Goal: Task Accomplishment & Management: Use online tool/utility

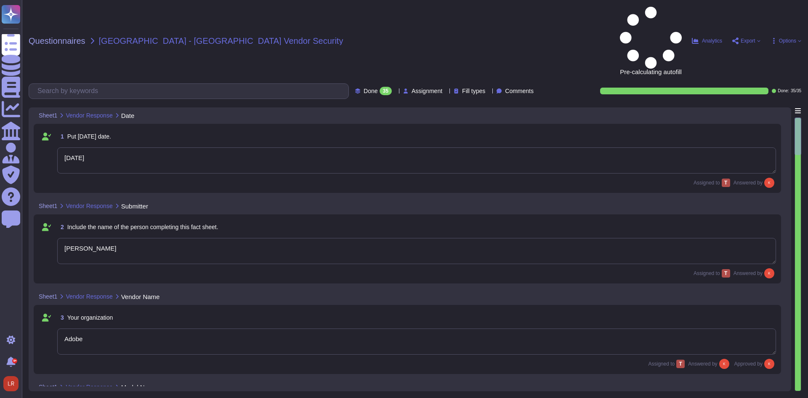
type textarea "9/29/25"
type textarea "Kenneth Raimondi"
type textarea "Adobe"
type textarea "Firefly"
type textarea "Firefly is the new family of creative generative AI models coming to Adobe prod…"
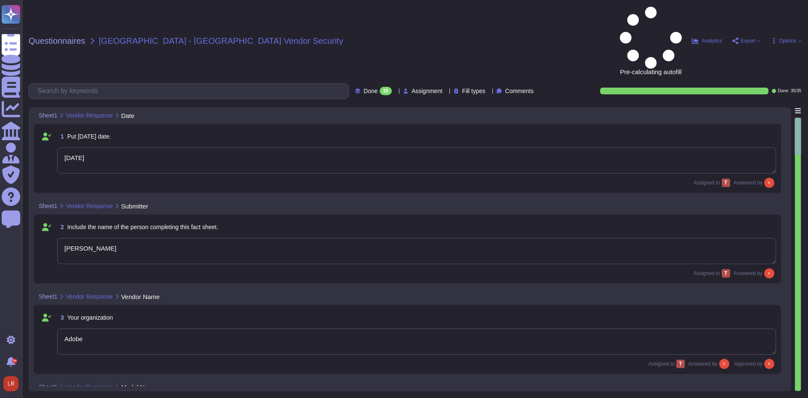
type textarea "With features powered by Firefly in Adobe Photoshop, Adobe Illustrator, and Ado…"
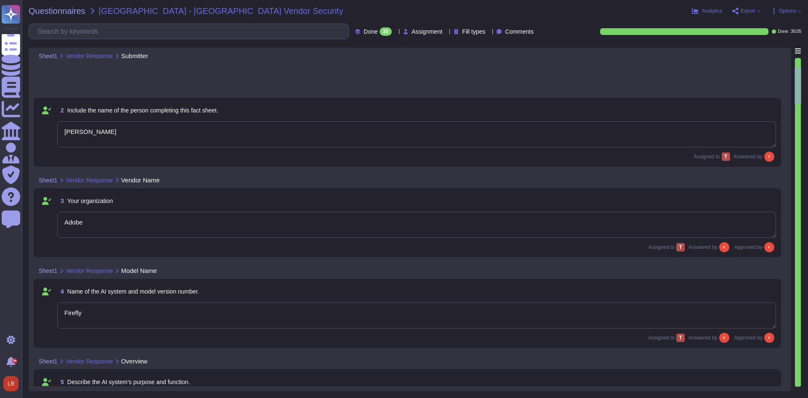
type textarea "Creative Cloud Applications"
type textarea "The current version of Firefly is designed to be commercially safe. Firefly was…"
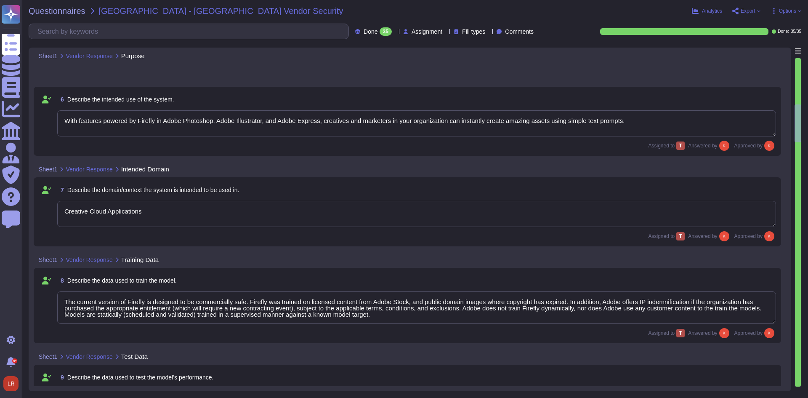
type textarea "Test data is generated manually and through using scripts to generate fake acco…"
type textarea "Firefly encompasses a suite of features that are powered by a family of PSDMs (…"
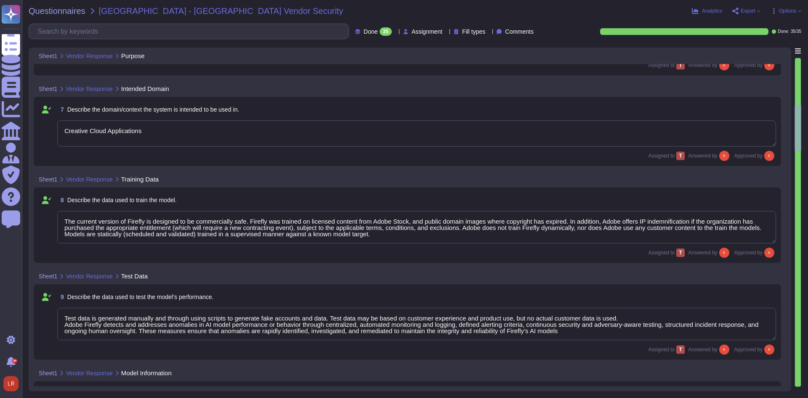
type textarea "Incoming prompt data is filtered through an NLP (Natural Language Processing) p…"
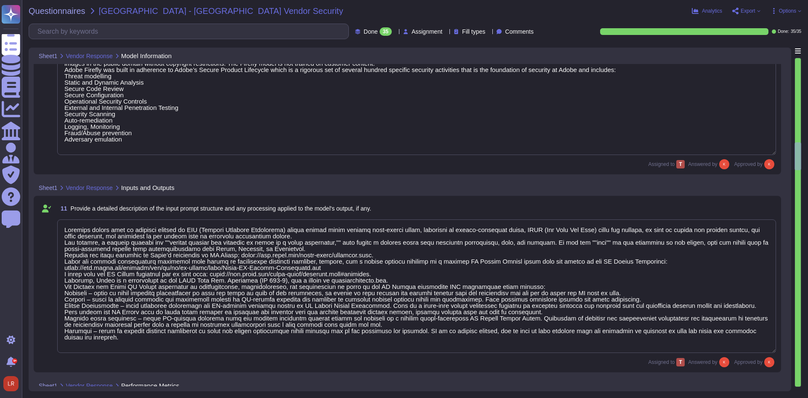
type textarea "Model performance is dependent on individual creative choices and therefore not…"
type textarea "Windows Processor: Intel®, AMD, or ARM processor with 64-bit support Operating …"
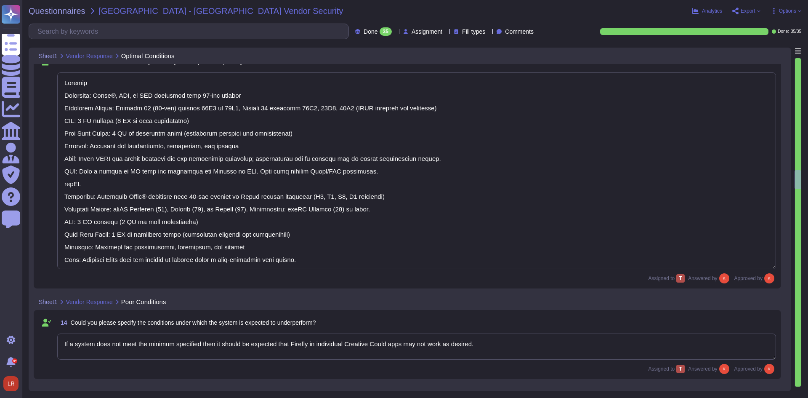
type textarea "If a system does not meet the minimum specified then it should be expected that…"
type textarea "Our solution includes proactive bias detection and mitigation tools. We monitor…"
type textarea "You may create a free account at firefly.adobe.com and test generative text to …"
type textarea "Model updates are communicated through product announcements. Model updates to …"
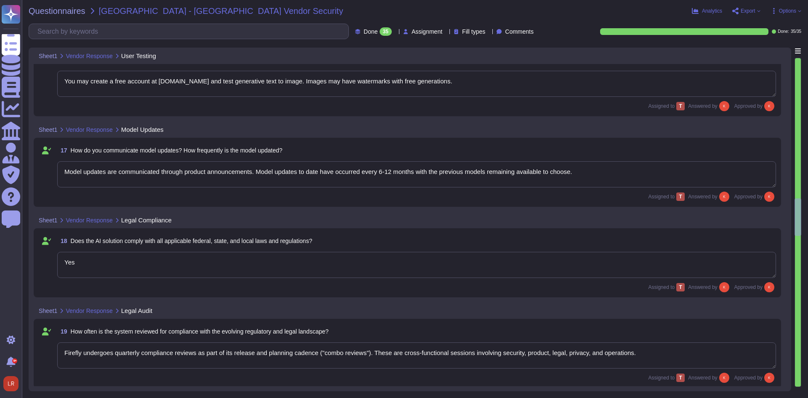
type textarea "Yes"
type textarea "Firefly undergoes quarterly compliance reviews as part of its release and plann…"
type textarea "Adobe employs a comprehensive approach to security protocols aimed at preventin…"
type textarea "Adobe has an established Enterprise-wide Risk Management process used by manage…"
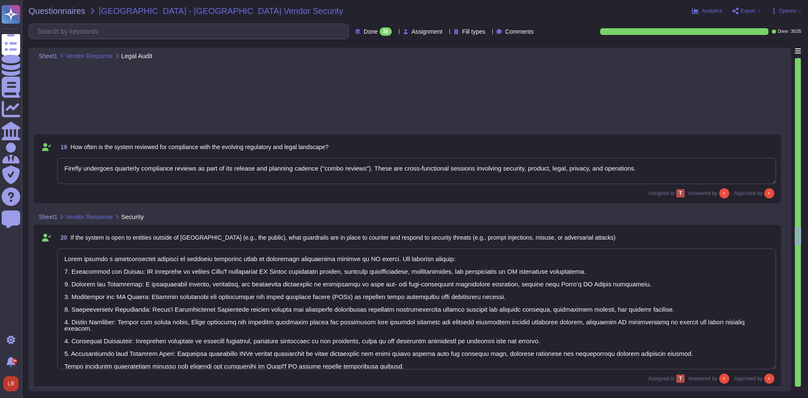
type textarea "The must log in using their Adobe ID or Federated login"
type textarea "Adobe conducts penetration testing annually, which includes both network and ap…"
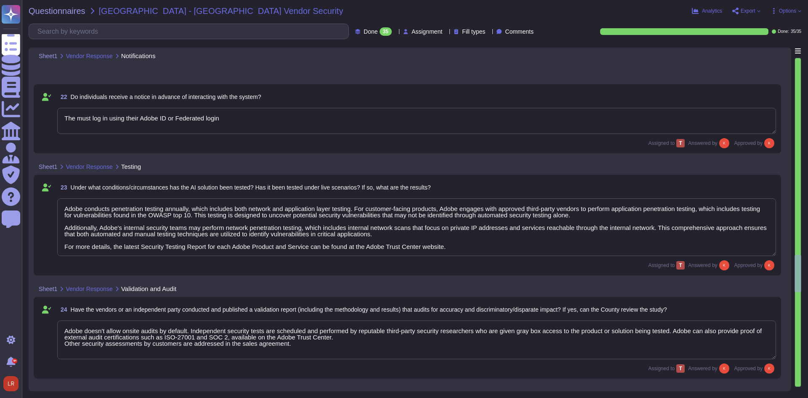
type textarea "Adobe doesn't allow onsite audits by default. Independent security tests are sc…"
type textarea "The current version of Firefly is designed to be commercially safe. Firefly was…"
type textarea "“Accuracy Risk,” as currently defined, is more a risk of LLMs which generate te…"
type textarea "Our solution includes proactive bias detection and mitigation tools. We monitor…"
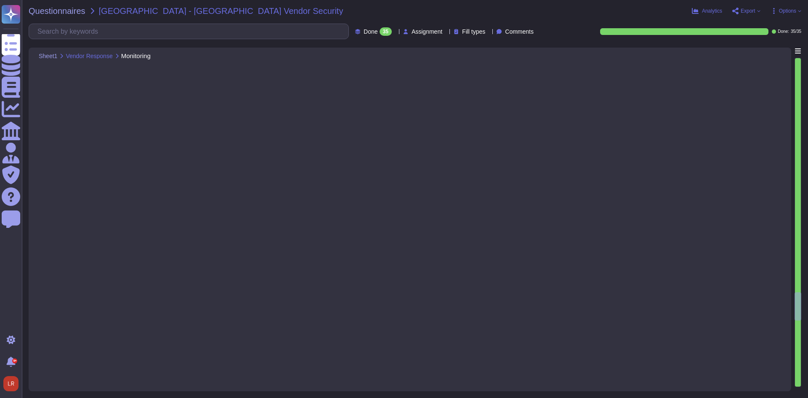
type textarea "Firefly has a built-in feedback mechanism so that users can report if a feature…"
type textarea "No"
type textarea "Firefly is for image/sound generation, and presents results visually and audibl…"
type textarea "Adobe prohibits Sensitive Personal Data. Depending on the customer, what they h…"
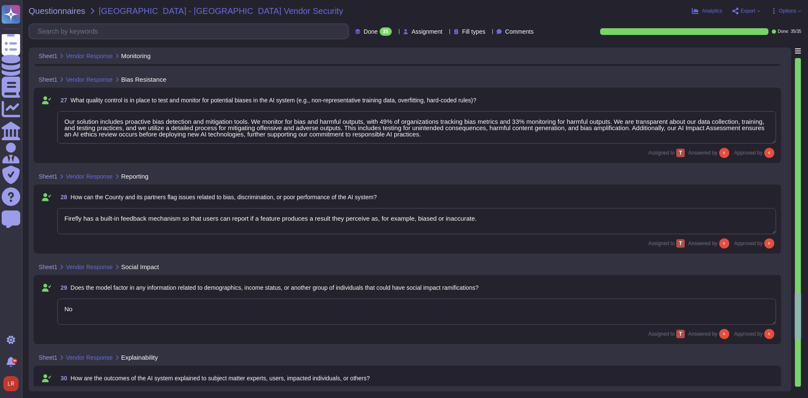
type textarea "N/A"
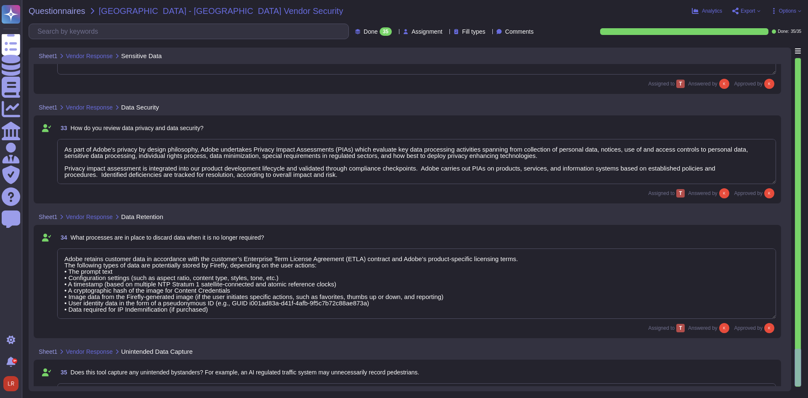
type textarea "As part of Adobe's privacy by design philosophy, Adobe undertakes Privacy Impac…"
type textarea "Adobe retains customer data in accordance with the customer’s Enterprise Term L…"
type textarea "No, Adobe Firefly does not capture or intentionally record unintended bystander…"
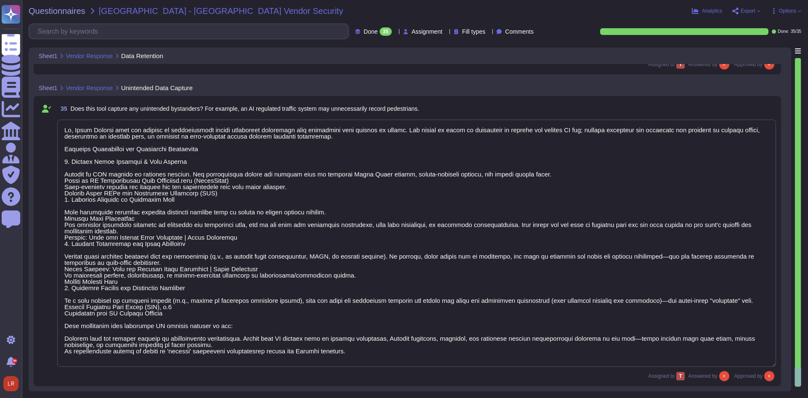
scroll to position [0, 0]
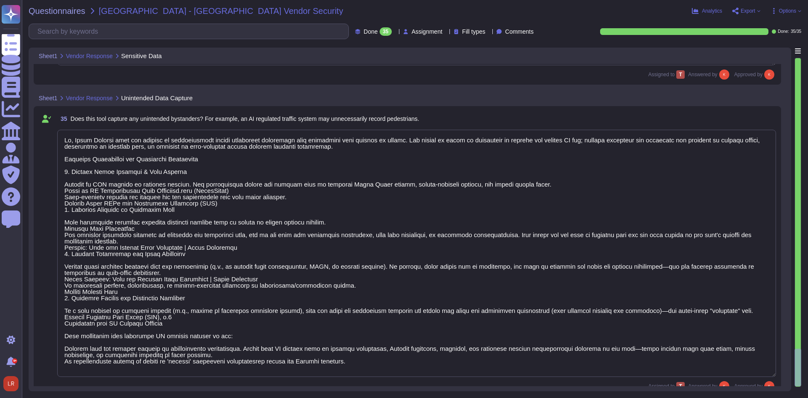
type textarea "N/A"
type textarea "As part of Adobe's privacy by design philosophy, Adobe undertakes Privacy Impac…"
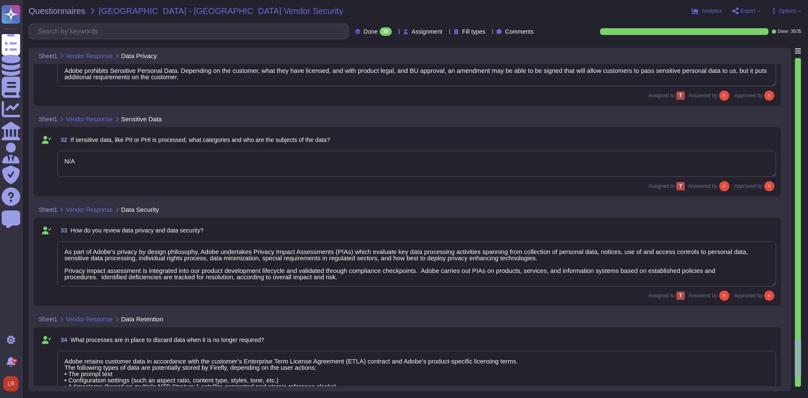
type textarea "Adobe prohibits Sensitive Personal Data. Depending on the customer, what they h…"
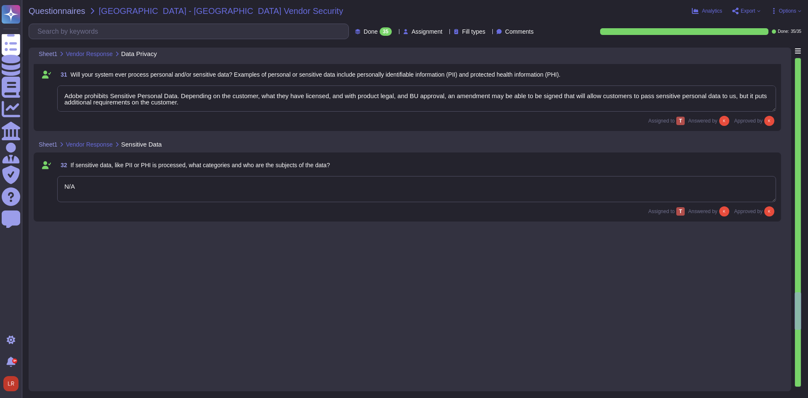
type textarea "“Accuracy Risk,” as currently defined, is more a risk of LLMs which generate te…"
type textarea "Our solution includes proactive bias detection and mitigation tools. We monitor…"
type textarea "Firefly has a built-in feedback mechanism so that users can report if a feature…"
type textarea "No"
type textarea "Firefly is for image/sound generation, and presents results visually and audibl…"
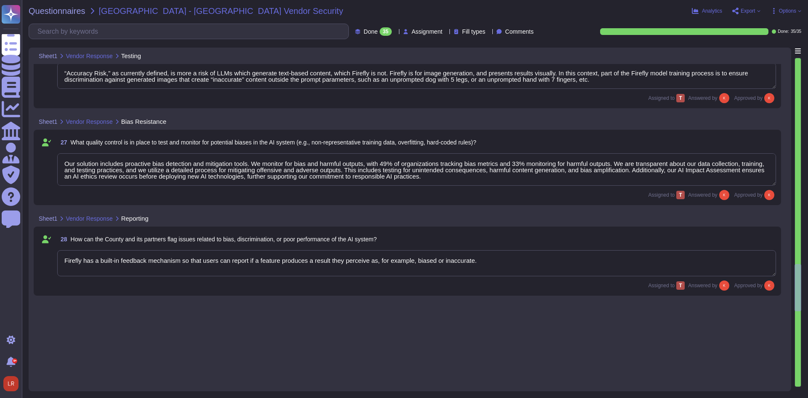
type textarea "Adobe conducts penetration testing annually, which includes both network and ap…"
type textarea "Adobe doesn't allow onsite audits by default. Independent security tests are sc…"
type textarea "The current version of Firefly is designed to be commercially safe. Firefly was…"
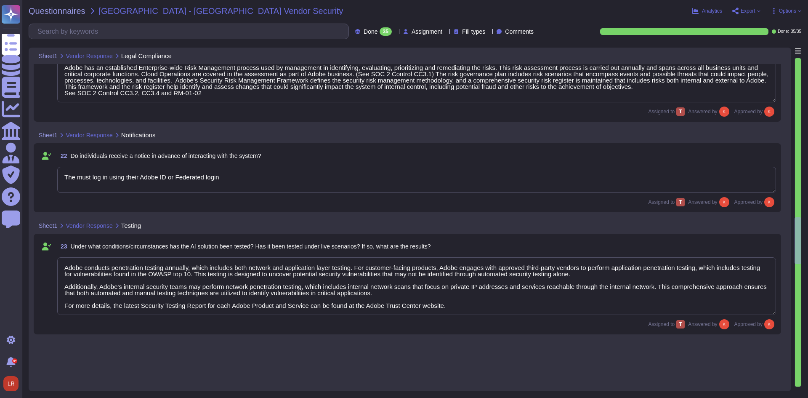
type textarea "Yes"
type textarea "Firefly undergoes quarterly compliance reviews as part of its release and plann…"
type textarea "Adobe employs a comprehensive approach to security protocols aimed at preventin…"
type textarea "Adobe has an established Enterprise-wide Risk Management process used by manage…"
type textarea "The must log in using their Adobe ID or Federated login"
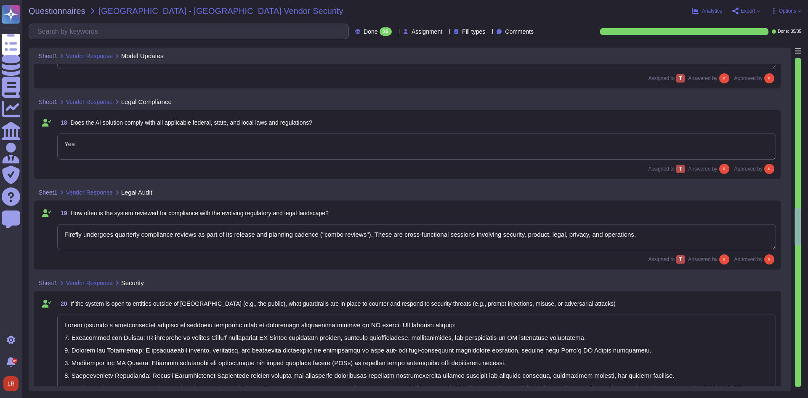
type textarea "Model updates are communicated through product announcements. Model updates to …"
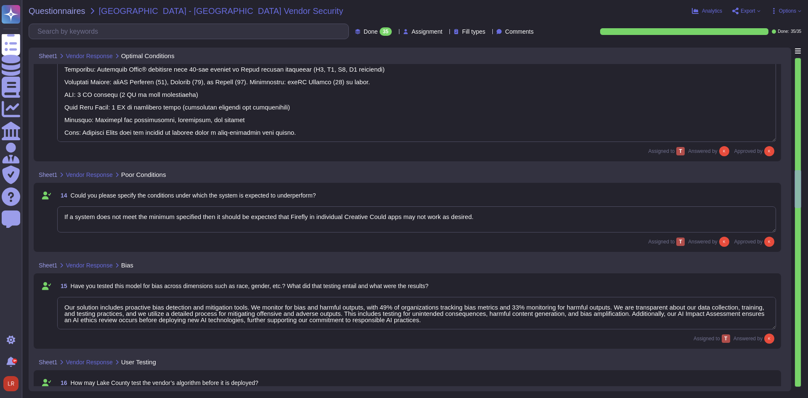
type textarea "Windows Processor: Intel®, AMD, or ARM processor with 64-bit support Operating …"
type textarea "If a system does not meet the minimum specified then it should be expected that…"
type textarea "Our solution includes proactive bias detection and mitigation tools. We monitor…"
type textarea "You may create a free account at firefly.adobe.com and test generative text to …"
click at [73, 9] on span "Questionnaires" at bounding box center [57, 11] width 57 height 8
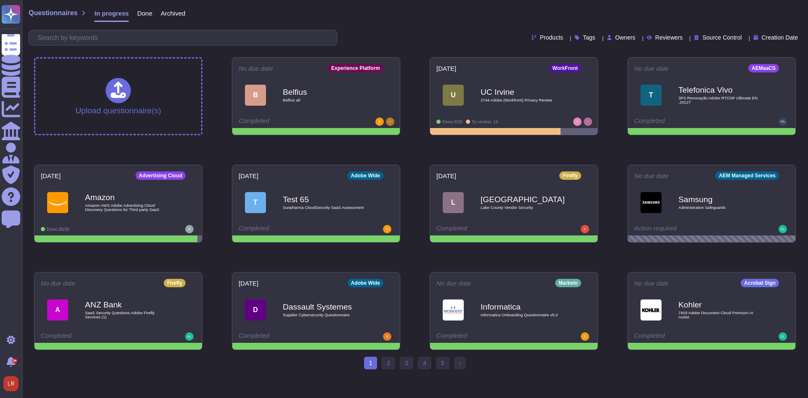
click at [615, 37] on span "Owners" at bounding box center [625, 37] width 20 height 6
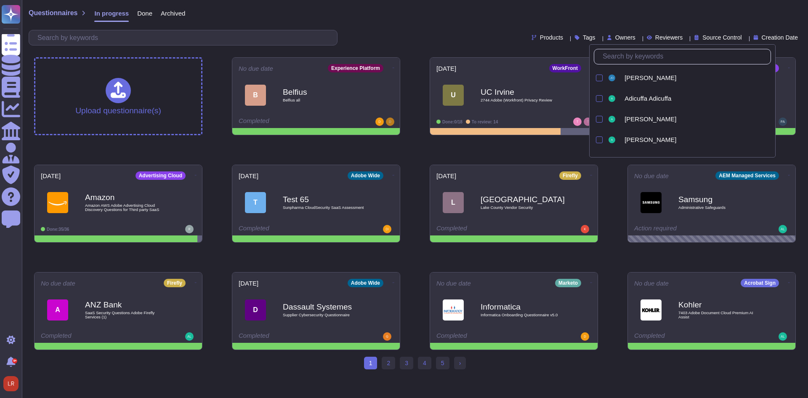
click at [620, 60] on input "text" at bounding box center [684, 56] width 172 height 15
type input "lo"
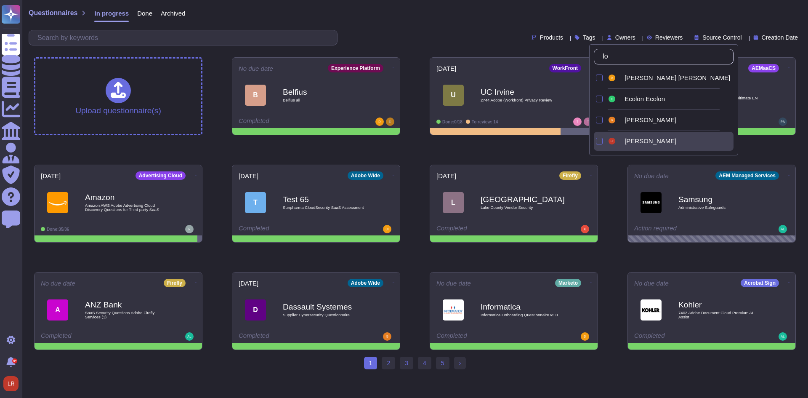
click at [642, 140] on span "Louis Rush" at bounding box center [650, 141] width 52 height 8
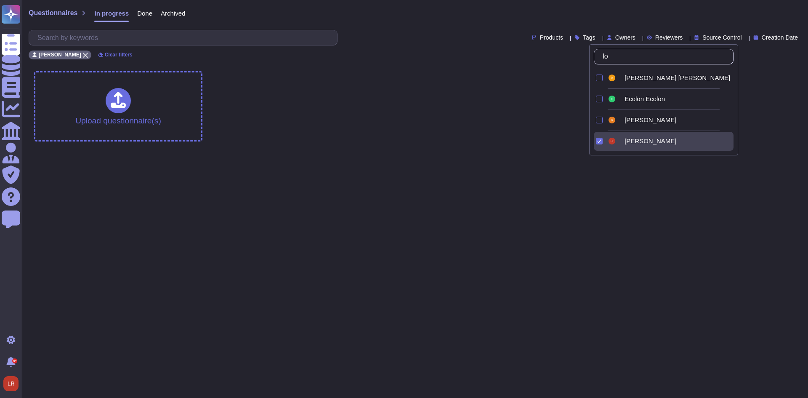
drag, startPoint x: 389, startPoint y: 71, endPoint x: 224, endPoint y: 35, distance: 168.7
click at [389, 70] on div "Upload questionnaire(s)" at bounding box center [414, 106] width 775 height 84
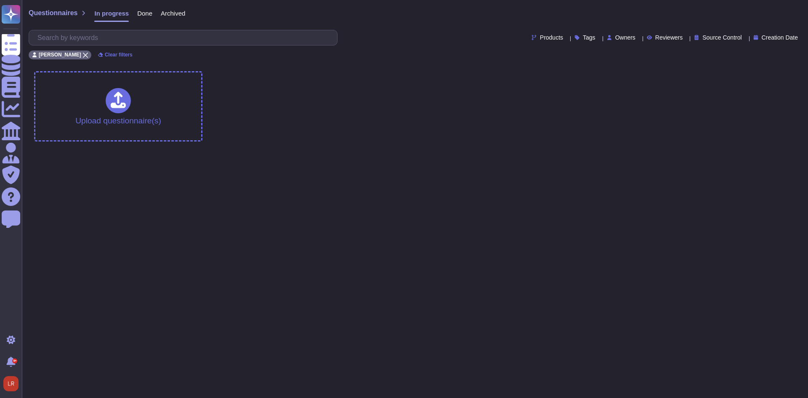
click at [140, 16] on span "Done" at bounding box center [144, 13] width 15 height 6
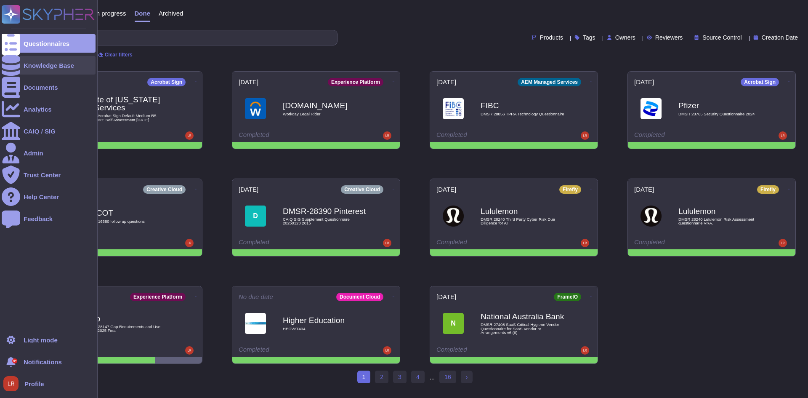
click at [29, 66] on div "Knowledge Base" at bounding box center [49, 65] width 50 height 6
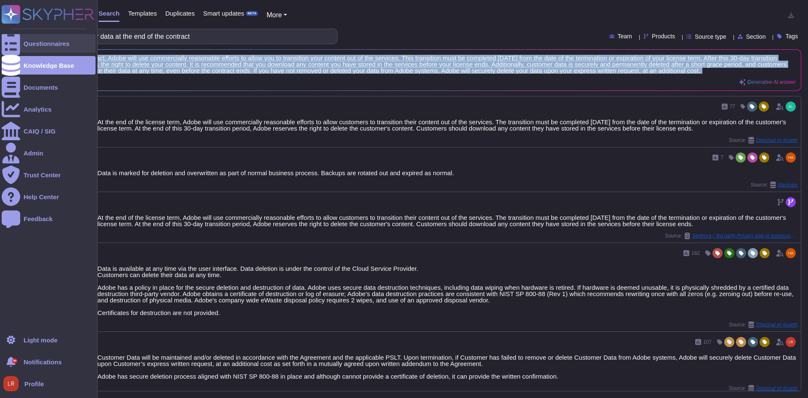
click at [18, 44] on div at bounding box center [11, 43] width 19 height 19
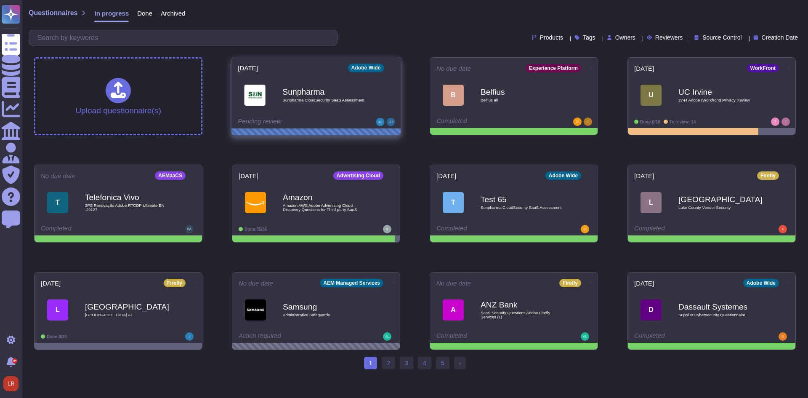
click at [380, 88] on span "Sunpharma Sunpharma CloudSecurity SaaS Assessment" at bounding box center [316, 95] width 157 height 34
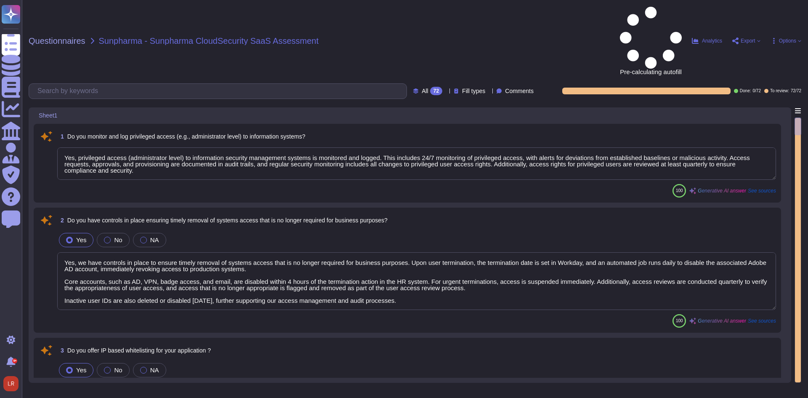
type textarea "Yes, privileged access (administrator level) to information security management…"
type textarea "Yes, we have controls in place to ensure timely removal of systems access that …"
type textarea "Yes, access can be restricted through IP Whitelisting of Adobe products. Howeve…"
type textarea "Yes, robust controls are in place to prevent unauthorized access to application…"
type textarea "Yes, strong and complex passwords are required for accessing application accoun…"
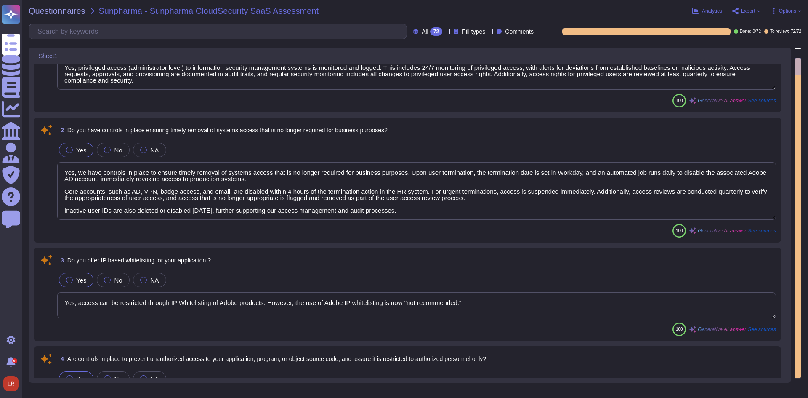
scroll to position [70, 0]
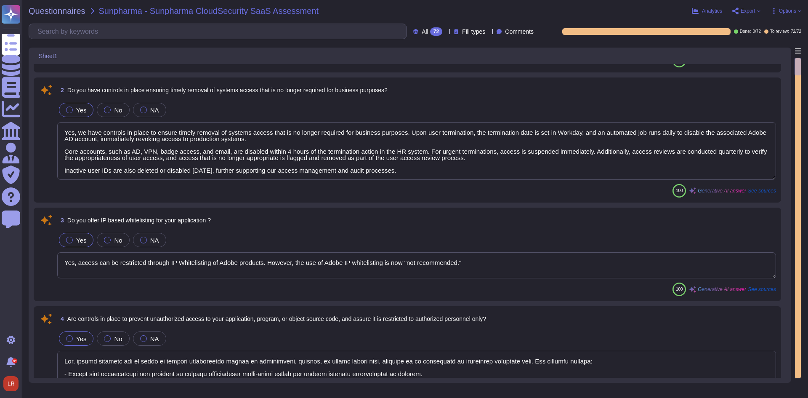
type textarea "For personnel accounts subscribed to the corporate identity management system, …"
click at [763, 288] on span "See sources" at bounding box center [762, 288] width 28 height 5
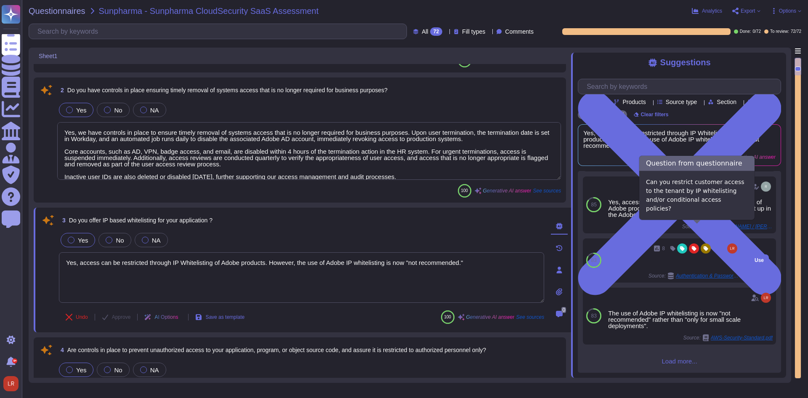
scroll to position [120, 0]
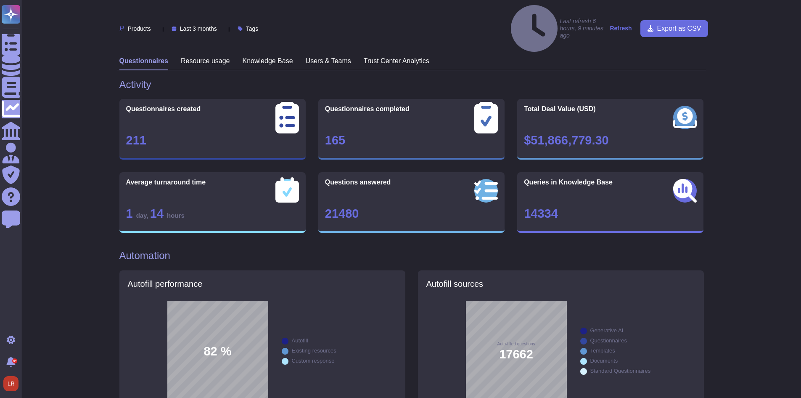
scroll to position [647, 0]
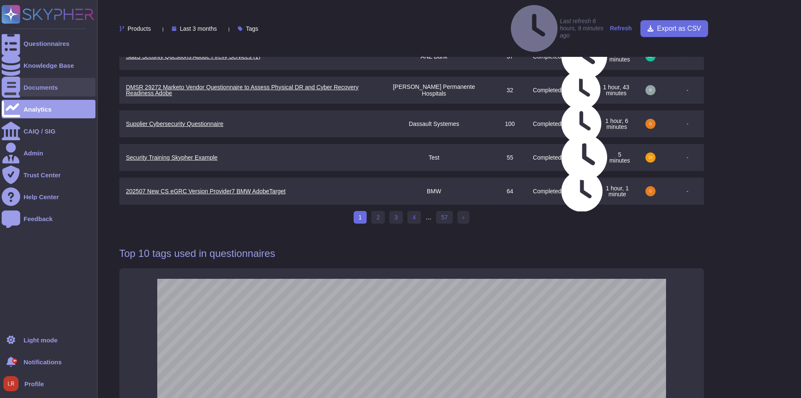
click at [17, 85] on div at bounding box center [11, 87] width 19 height 19
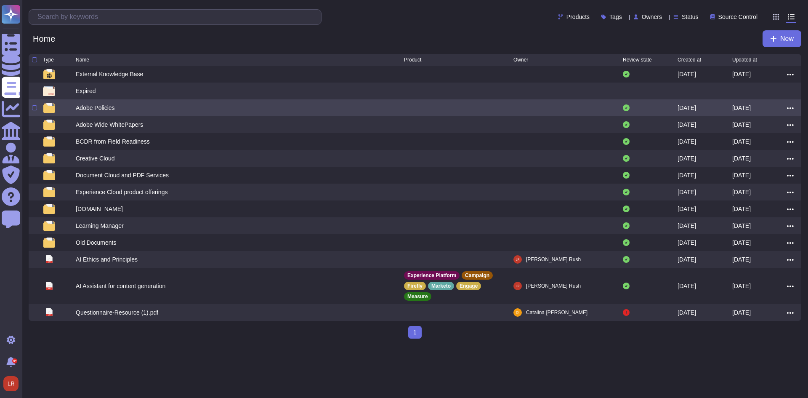
click at [152, 110] on div "Adobe Policies" at bounding box center [240, 108] width 328 height 10
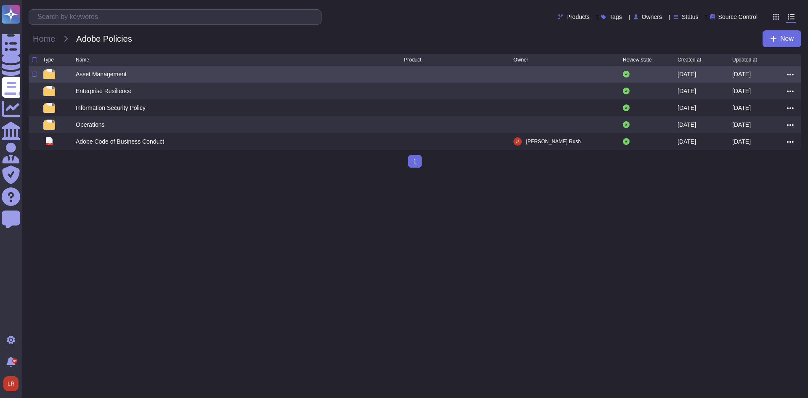
click at [106, 77] on div "Asset Management" at bounding box center [101, 74] width 51 height 8
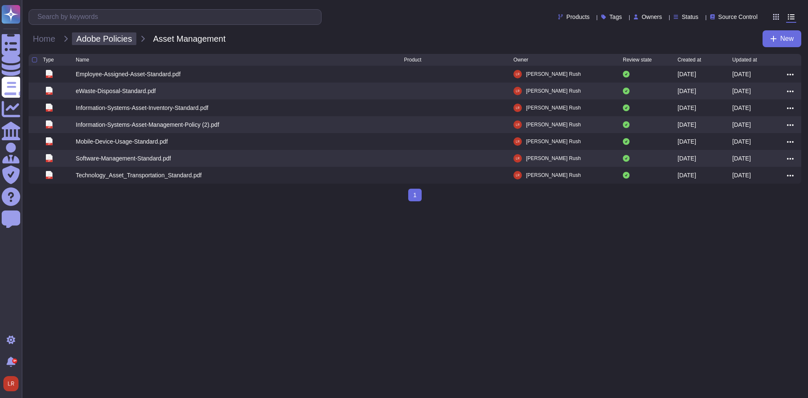
click at [117, 36] on span "Adobe Policies" at bounding box center [104, 38] width 64 height 13
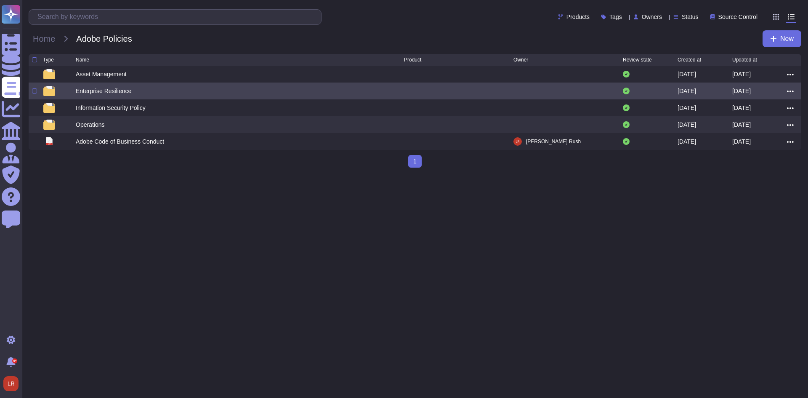
click at [88, 90] on div "Enterprise Resilience" at bounding box center [104, 91] width 56 height 8
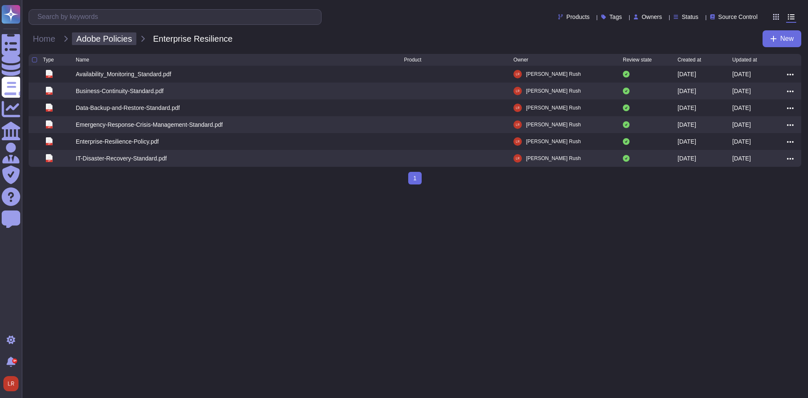
click at [100, 36] on span "Adobe Policies" at bounding box center [104, 38] width 64 height 13
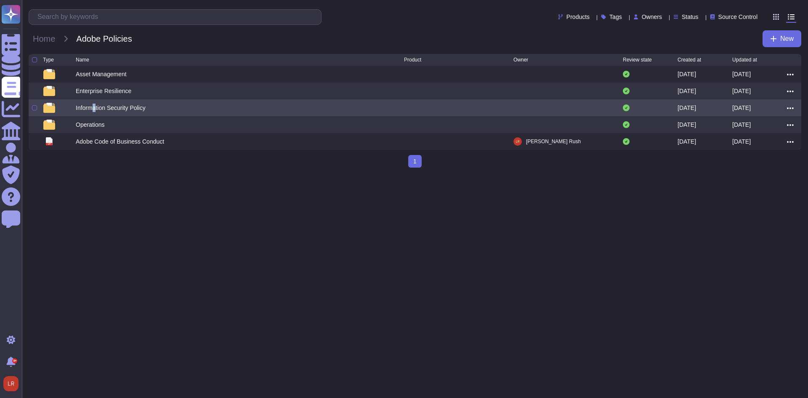
click at [95, 111] on div "Information Security Policy" at bounding box center [111, 107] width 70 height 8
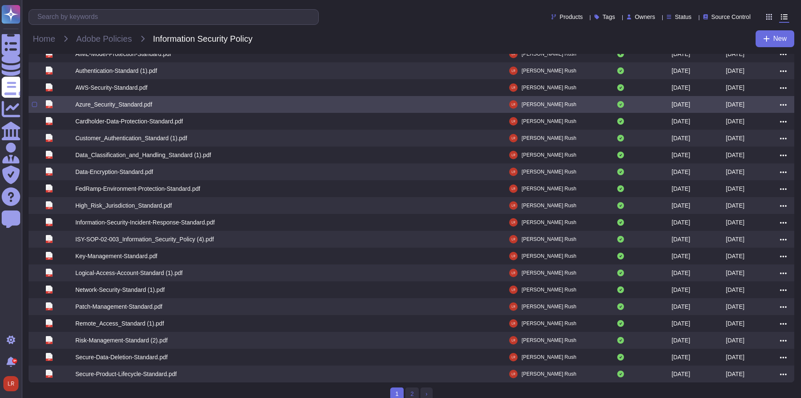
scroll to position [31, 0]
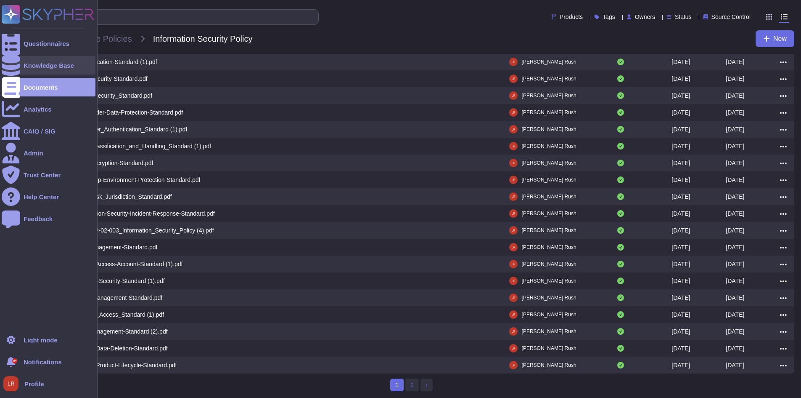
click at [43, 64] on div "Knowledge Base" at bounding box center [49, 65] width 50 height 6
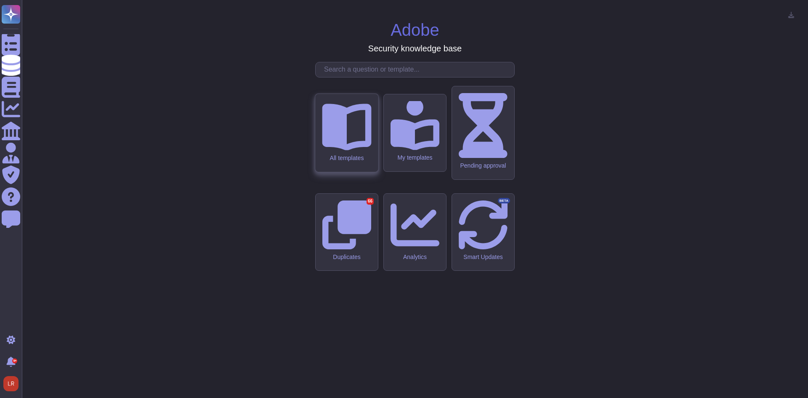
click at [356, 150] on icon at bounding box center [346, 125] width 49 height 49
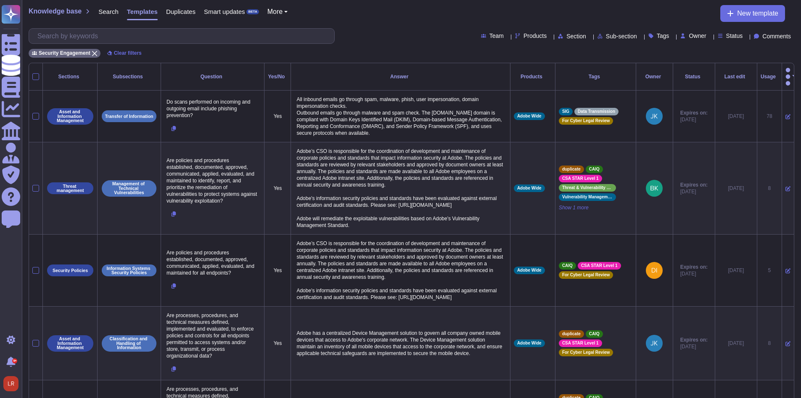
click at [728, 35] on span "Status" at bounding box center [735, 36] width 17 height 6
click at [751, 121] on span "Unapproved changes" at bounding box center [763, 120] width 60 height 8
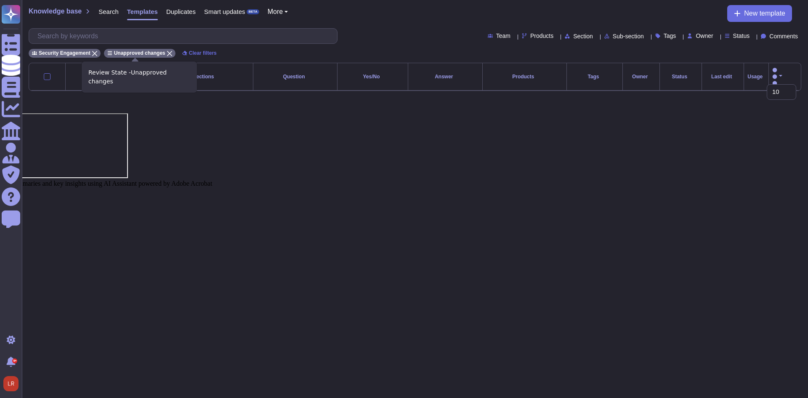
click at [167, 53] on icon at bounding box center [169, 53] width 5 height 5
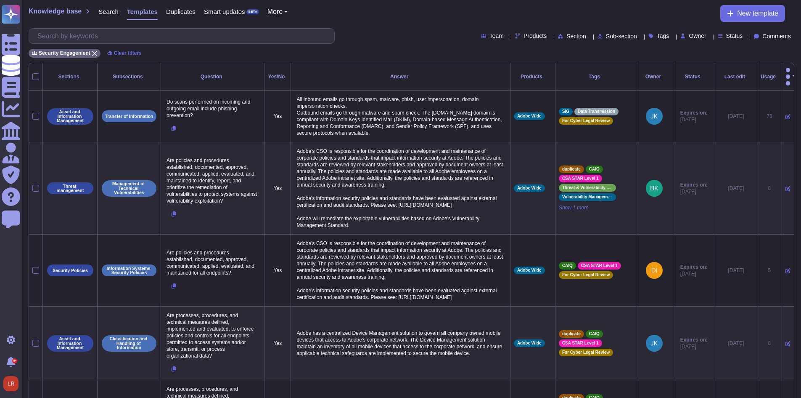
click at [735, 36] on div "Status" at bounding box center [732, 36] width 29 height 6
click at [749, 100] on span "Expired" at bounding box center [743, 99] width 21 height 8
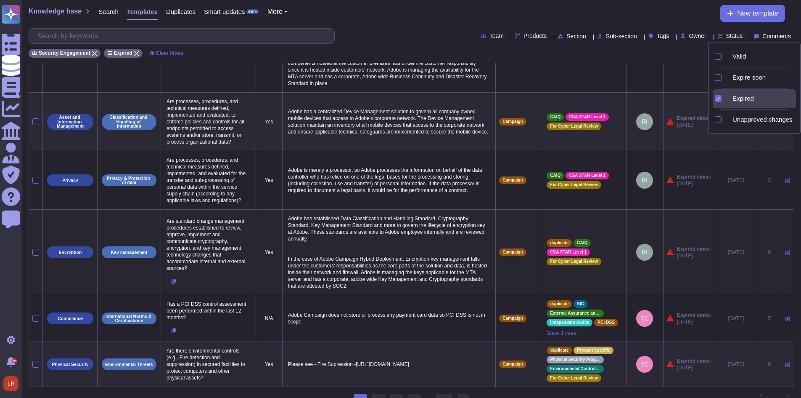
scroll to position [353, 0]
click at [689, 33] on span "Owner" at bounding box center [697, 36] width 17 height 6
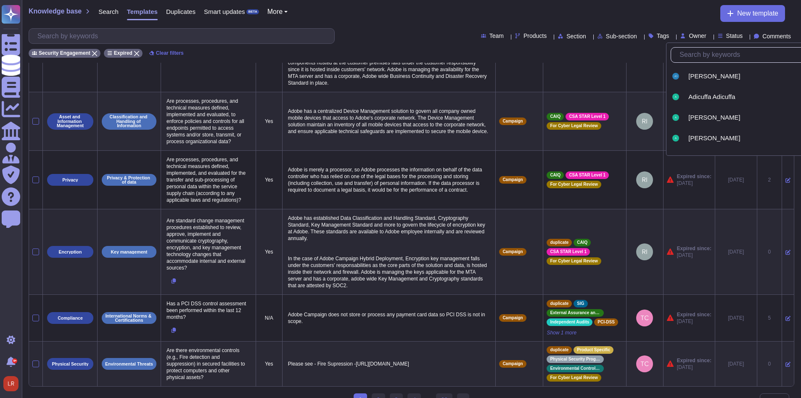
click at [698, 56] on input "text" at bounding box center [755, 55] width 159 height 15
type input "lou"
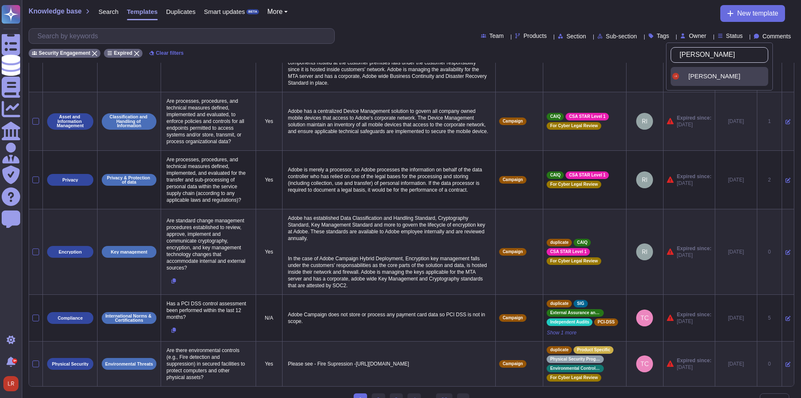
click at [694, 73] on span "Louis Rush" at bounding box center [715, 76] width 52 height 8
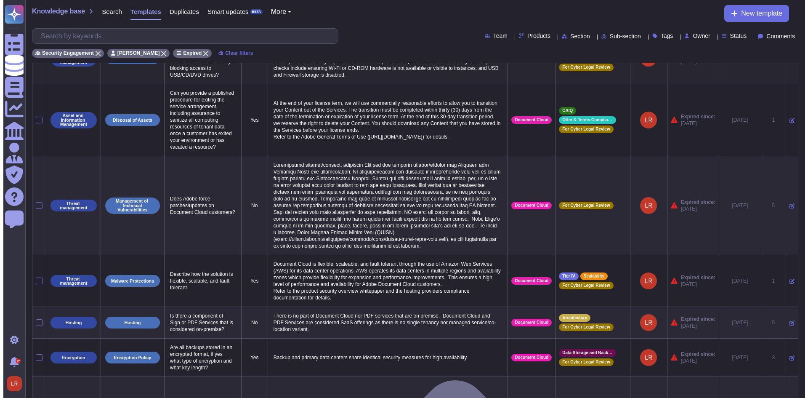
scroll to position [0, 0]
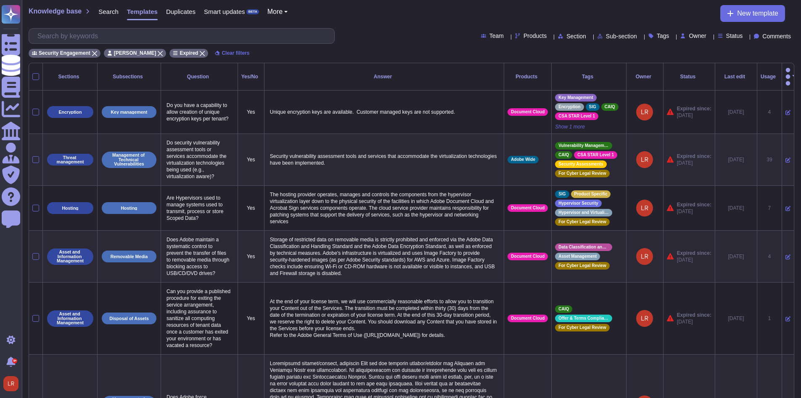
click at [768, 68] on th "Usage" at bounding box center [769, 76] width 25 height 27
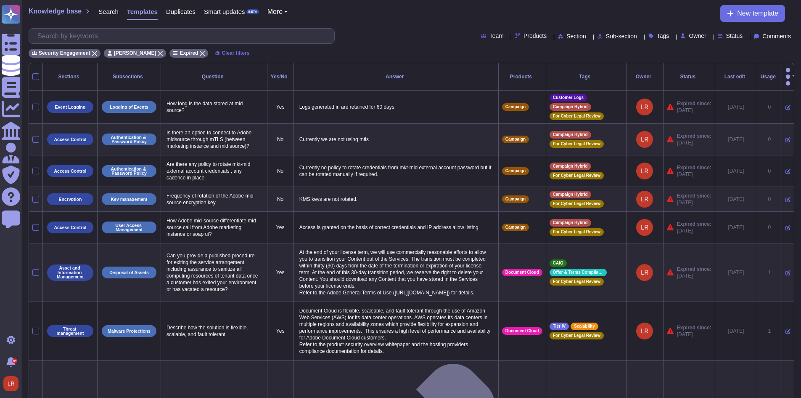
click at [764, 74] on div "Usage" at bounding box center [770, 76] width 18 height 5
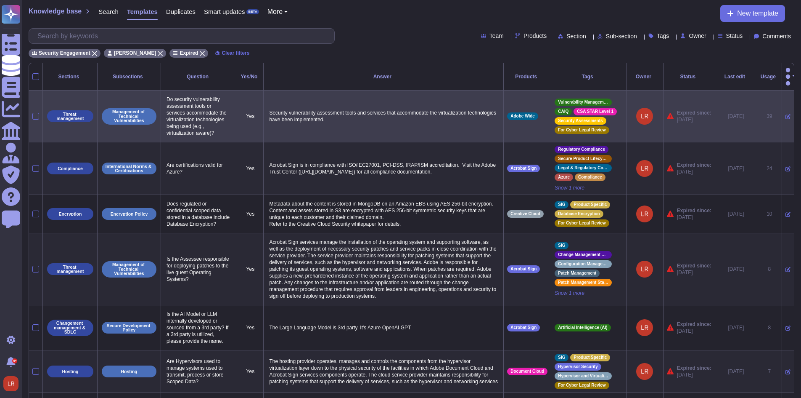
click at [786, 114] on icon at bounding box center [788, 116] width 5 height 5
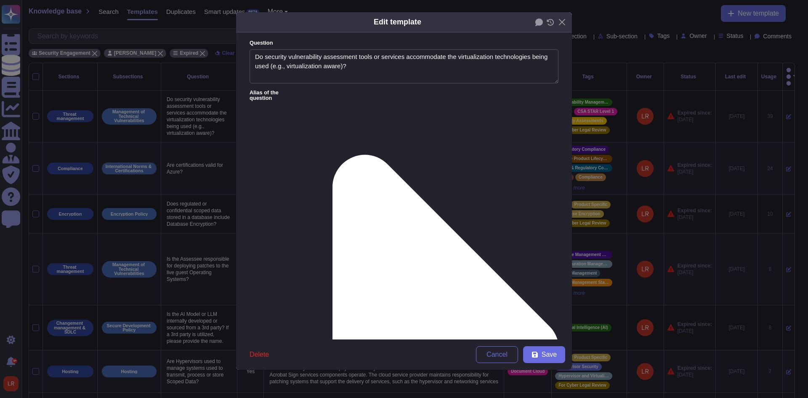
type textarea "Do security vulnerability assessment tools or services accommodate the virtuali…"
type textarea "Security vulnerability assessment tools and services that accommodate the virtu…"
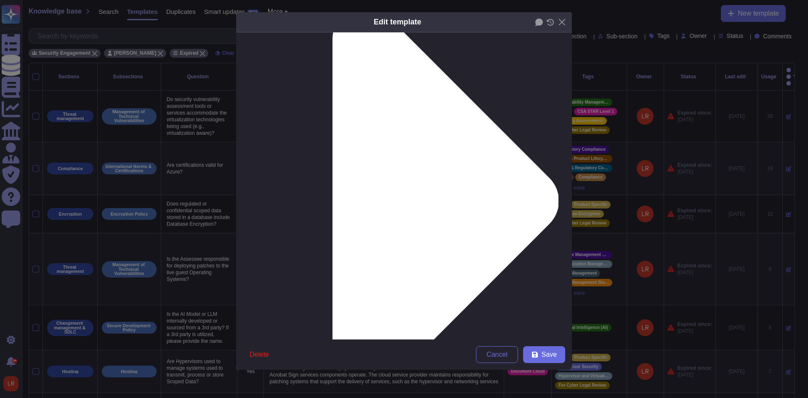
scroll to position [70, 0]
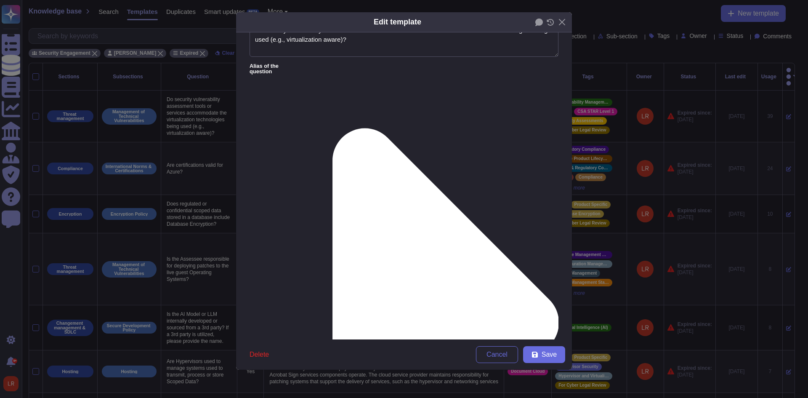
scroll to position [0, 0]
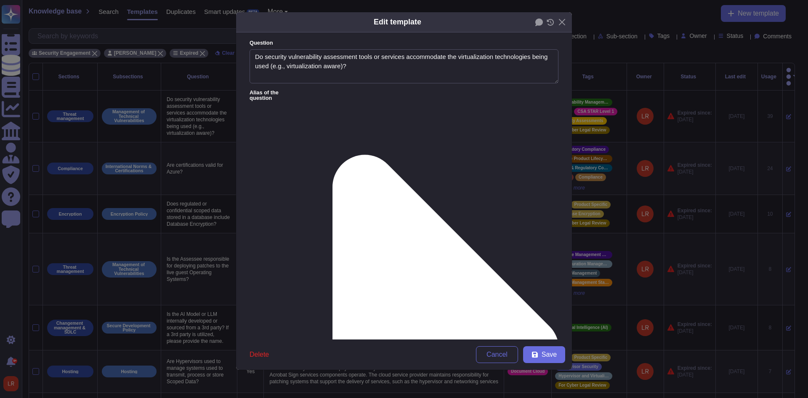
click at [318, 90] on icon at bounding box center [429, 349] width 259 height 518
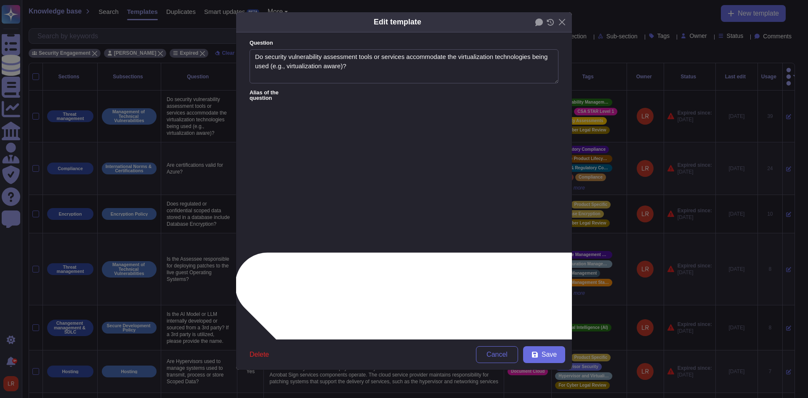
type textarea "Conduct DAST to identify vulnerabilities in the running application by simulati…"
type textarea "Are security measures in place to ensure the service is not injected with malwa…"
type textarea "As a Solution Owner I want to run code scans on the applications in order to re…"
type textarea "Do you monitor vulnerabilities in dependencies? (including 3rd party libraries)…"
type textarea "Are VM and container images protected against vulnerabilities?"
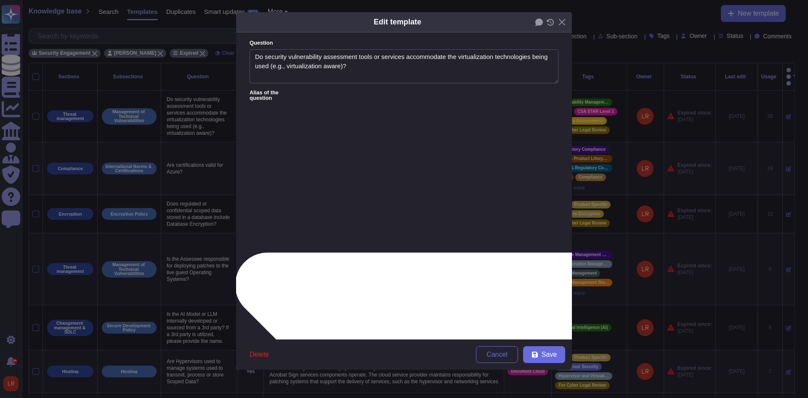
type textarea "Using the model, make and firmware version of the OT assets and search for CVEs"
type textarea "What security measures are implemented to secure containers and containerized a…"
type textarea "How do you ensure that dependencies are up-to-date and secure?"
type textarea "Is protection against known vulnerabilities established by performing immediate…"
type textarea "Is there a documented process in place to protect against and detect attacks ag…"
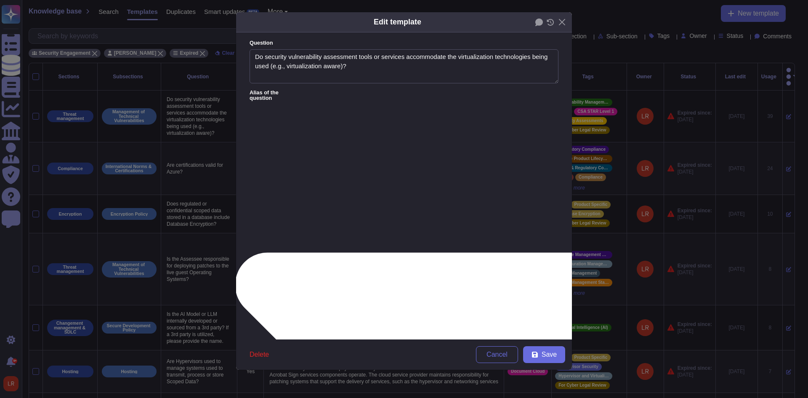
type textarea "Do you scan container images for vulnerabilities before deployment? Is there ru…"
type textarea "Implement container vulnerability scanning"
type textarea "What measures are in place to protect containerized workloads (e.g., Docker, Ku…"
type textarea "Host servers should be integrated with security baseline compliance scanning to…"
type textarea "Host server should support installation of vulnerability scanning tool (for age…"
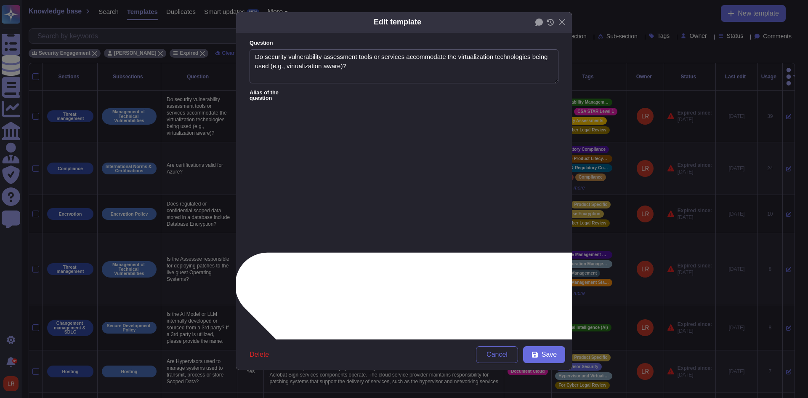
drag, startPoint x: 378, startPoint y: 140, endPoint x: 458, endPoint y: 139, distance: 79.9
type textarea "Do you monitor vulnerabilities in dependencies? (including 3rd party libraries)…"
type textarea "Are VM and container images protected against vulnerabilities?"
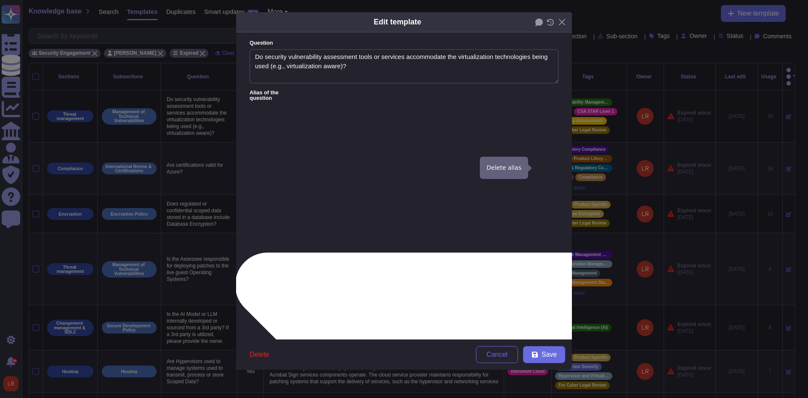
type textarea "Using the model, make and firmware version of the OT assets and search for CVEs"
type textarea "What security measures are implemented to secure containers and containerized a…"
type textarea "How do you ensure that dependencies are up-to-date and secure?"
type textarea "Is protection against known vulnerabilities established by performing immediate…"
type textarea "Is there a documented process in place to protect against and detect attacks ag…"
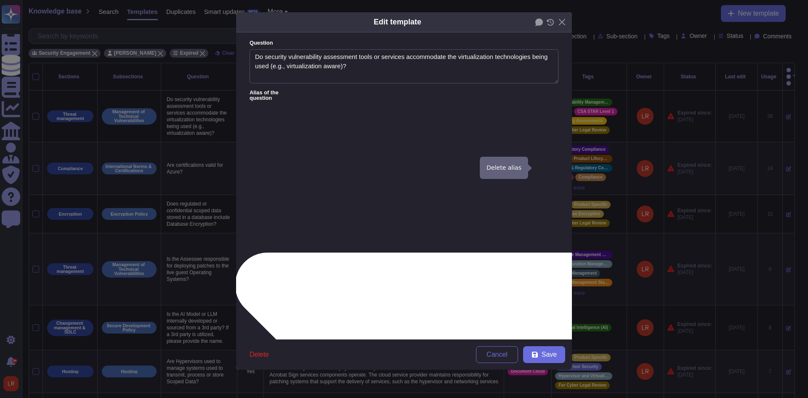
type textarea "Do you scan container images for vulnerabilities before deployment? Is there ru…"
type textarea "Implement container vulnerability scanning"
type textarea "What measures are in place to protect containerized workloads (e.g., Docker, Ku…"
type textarea "Host servers should be integrated with security baseline compliance scanning to…"
type textarea "Host server should support installation of vulnerability scanning tool (for age…"
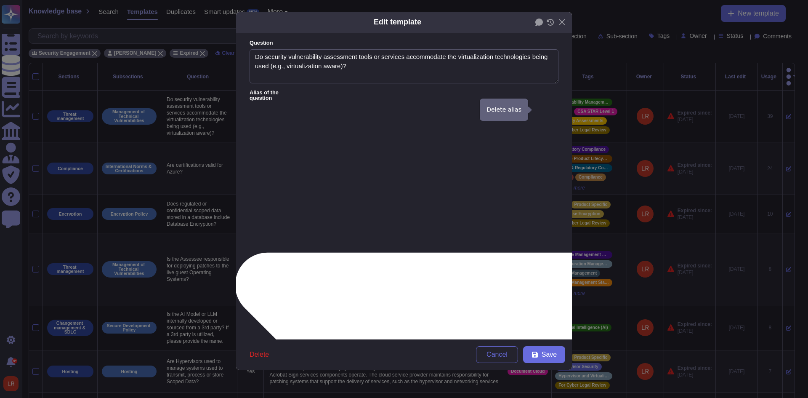
type textarea "Are security measures in place to ensure the service is not injected with malwa…"
type textarea "Do you monitor vulnerabilities in dependencies? (including 3rd party libraries)…"
type textarea "Are VM and container images protected against vulnerabilities?"
type textarea "Using the model, make and firmware version of the OT assets and search for CVEs"
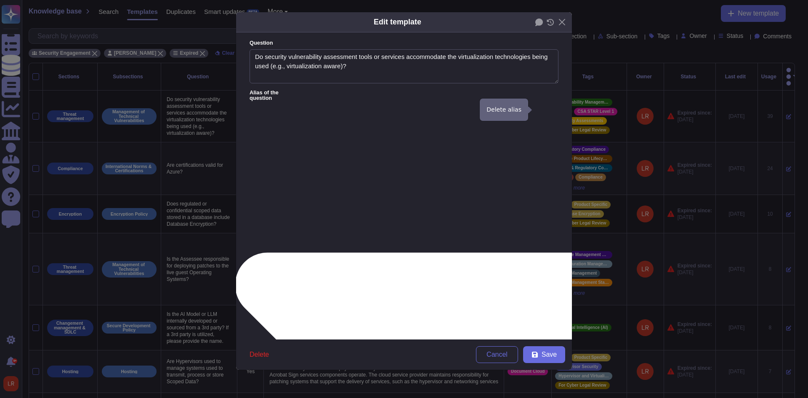
type textarea "What security measures are implemented to secure containers and containerized a…"
type textarea "How do you ensure that dependencies are up-to-date and secure?"
type textarea "Is protection against known vulnerabilities established by performing immediate…"
type textarea "Is there a documented process in place to protect against and detect attacks ag…"
type textarea "Do you scan container images for vulnerabilities before deployment? Is there ru…"
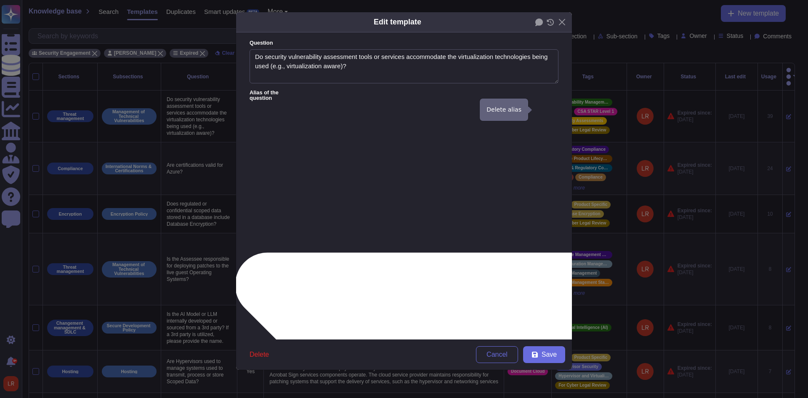
type textarea "Implement container vulnerability scanning"
type textarea "What measures are in place to protect containerized workloads (e.g., Docker, Ku…"
type textarea "Host servers should be integrated with security baseline compliance scanning to…"
type textarea "Host server should support installation of vulnerability scanning tool (for age…"
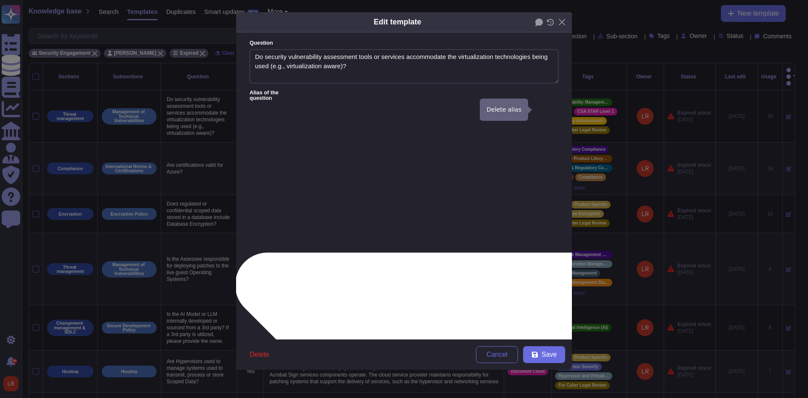
type textarea "Do you monitor vulnerabilities in dependencies? (including 3rd party libraries)…"
type textarea "Are VM and container images protected against vulnerabilities?"
type textarea "Using the model, make and firmware version of the OT assets and search for CVEs"
type textarea "What security measures are implemented to secure containers and containerized a…"
type textarea "How do you ensure that dependencies are up-to-date and secure?"
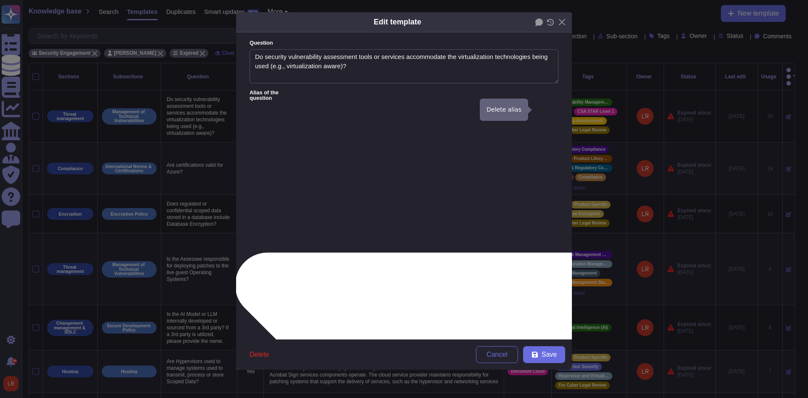
type textarea "Is protection against known vulnerabilities established by performing immediate…"
type textarea "Is there a documented process in place to protect against and detect attacks ag…"
type textarea "Do you scan container images for vulnerabilities before deployment? Is there ru…"
type textarea "Implement container vulnerability scanning"
type textarea "What measures are in place to protect containerized workloads (e.g., Docker, Ku…"
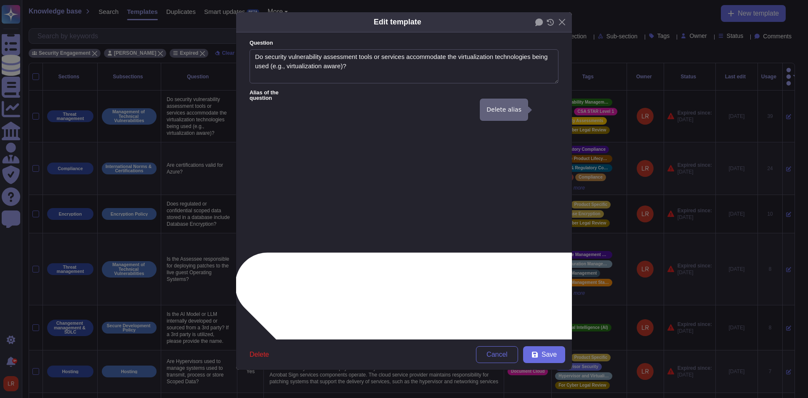
type textarea "Host servers should be integrated with security baseline compliance scanning to…"
type textarea "Host server should support installation of vulnerability scanning tool (for age…"
type textarea "Are VM and container images protected against vulnerabilities?"
type textarea "Using the model, make and firmware version of the OT assets and search for CVEs"
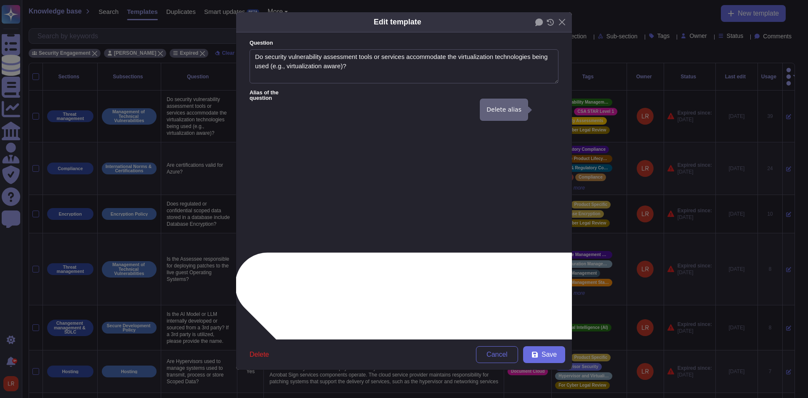
type textarea "What security measures are implemented to secure containers and containerized a…"
type textarea "How do you ensure that dependencies are up-to-date and secure?"
type textarea "Is protection against known vulnerabilities established by performing immediate…"
type textarea "Is there a documented process in place to protect against and detect attacks ag…"
type textarea "Do you scan container images for vulnerabilities before deployment? Is there ru…"
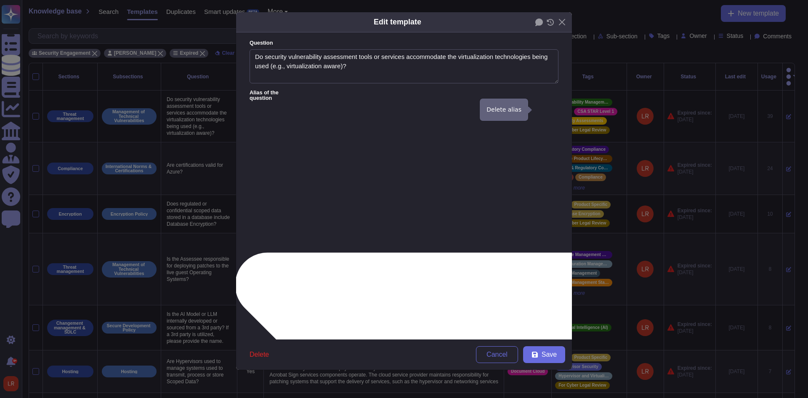
type textarea "Implement container vulnerability scanning"
type textarea "What measures are in place to protect containerized workloads (e.g., Docker, Ku…"
type textarea "Host servers should be integrated with security baseline compliance scanning to…"
type textarea "Host server should support installation of vulnerability scanning tool (for age…"
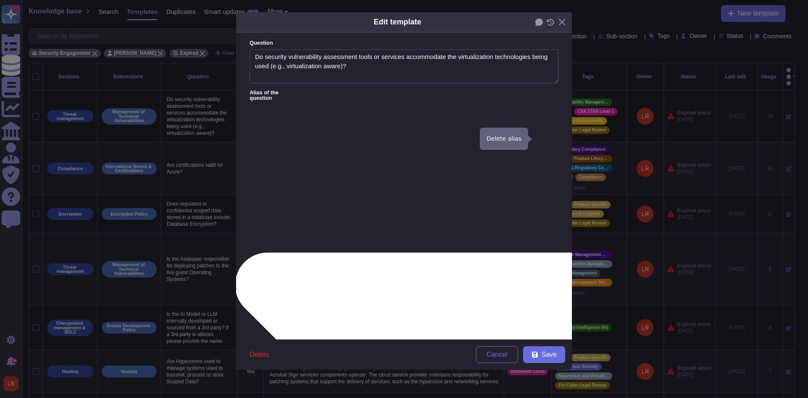
type textarea "What security measures are implemented to secure containers and containerized a…"
type textarea "How do you ensure that dependencies are up-to-date and secure?"
type textarea "Is protection against known vulnerabilities established by performing immediate…"
type textarea "Is there a documented process in place to protect against and detect attacks ag…"
type textarea "Do you scan container images for vulnerabilities before deployment? Is there ru…"
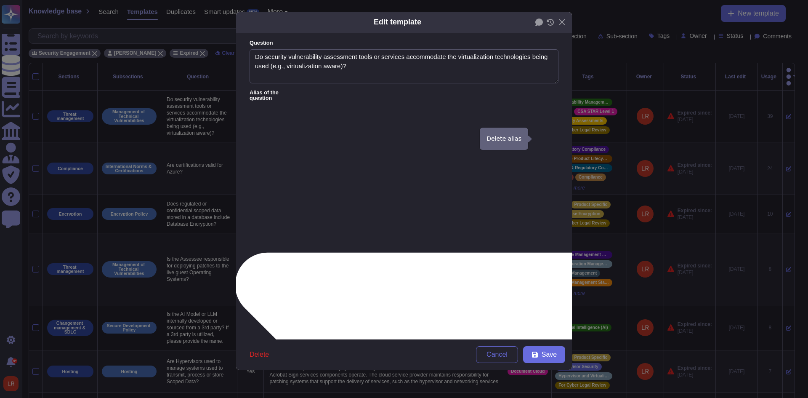
type textarea "Implement container vulnerability scanning"
type textarea "What measures are in place to protect containerized workloads (e.g., Docker, Ku…"
type textarea "Host servers should be integrated with security baseline compliance scanning to…"
type textarea "Host server should support installation of vulnerability scanning tool (for age…"
drag, startPoint x: 524, startPoint y: 151, endPoint x: 507, endPoint y: 169, distance: 24.4
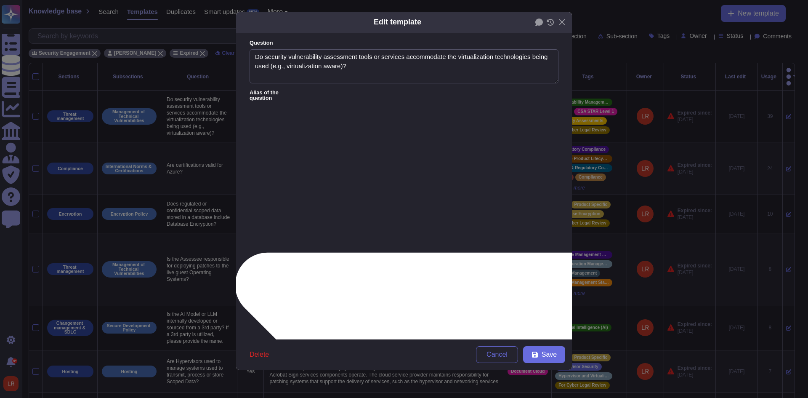
type textarea "Is protection against known vulnerabilities established by performing immediate…"
type textarea "Is there a documented process in place to protect against and detect attacks ag…"
type textarea "Do you scan container images for vulnerabilities before deployment? Is there ru…"
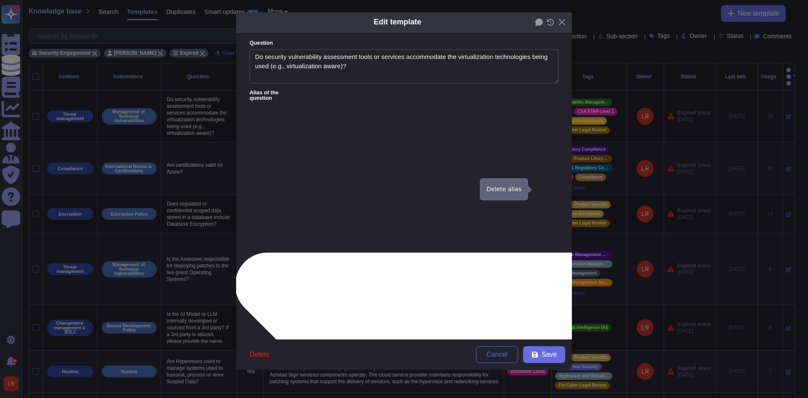
type textarea "Implement container vulnerability scanning"
type textarea "What measures are in place to protect containerized workloads (e.g., Docker, Ku…"
type textarea "Host servers should be integrated with security baseline compliance scanning to…"
type textarea "Host server should support installation of vulnerability scanning tool (for age…"
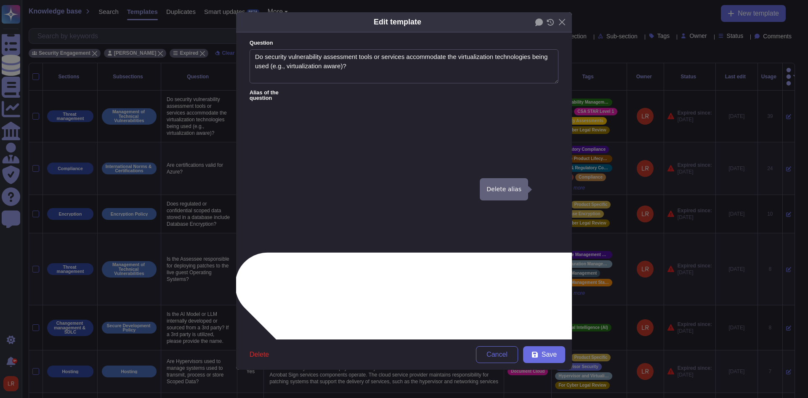
type textarea "Is there a documented process in place to protect against and detect attacks ag…"
type textarea "Do you scan container images for vulnerabilities before deployment? Is there ru…"
type textarea "Implement container vulnerability scanning"
type textarea "What measures are in place to protect containerized workloads (e.g., Docker, Ku…"
type textarea "Host servers should be integrated with security baseline compliance scanning to…"
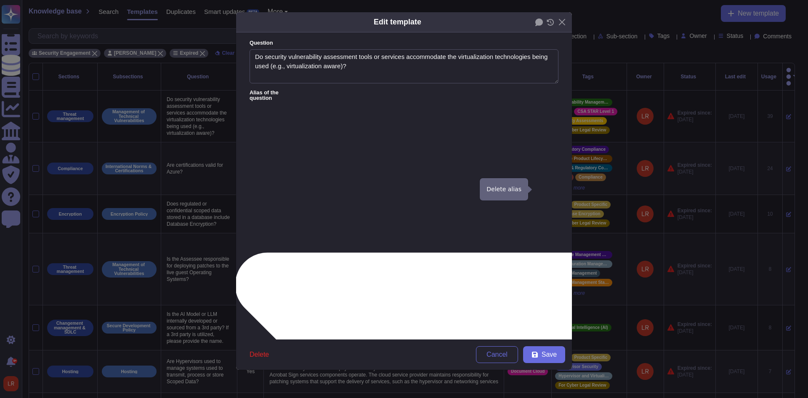
type textarea "Host server should support installation of vulnerability scanning tool (for age…"
type textarea "Do you scan container images for vulnerabilities before deployment? Is there ru…"
type textarea "Implement container vulnerability scanning"
type textarea "What measures are in place to protect containerized workloads (e.g., Docker, Ku…"
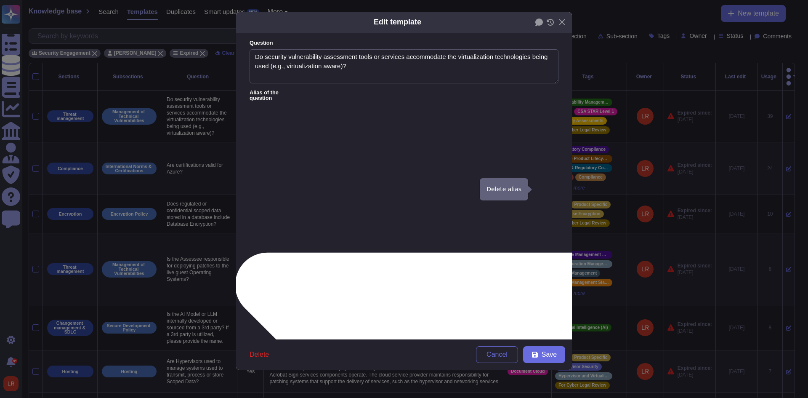
type textarea "Host servers should be integrated with security baseline compliance scanning to…"
type textarea "Host server should support installation of vulnerability scanning tool (for age…"
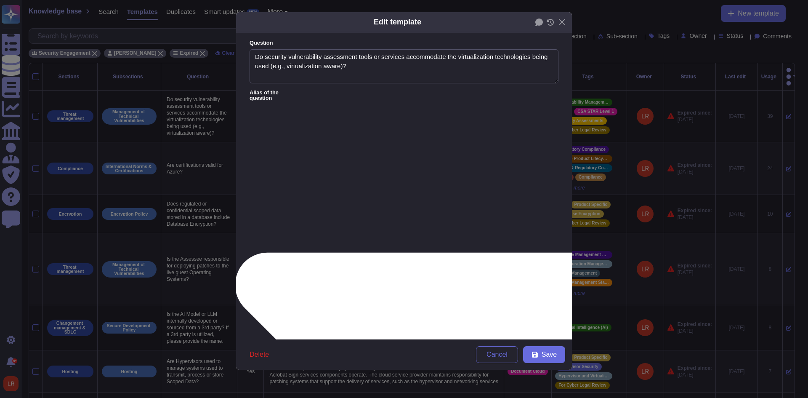
click at [315, 252] on icon at bounding box center [428, 365] width 389 height 226
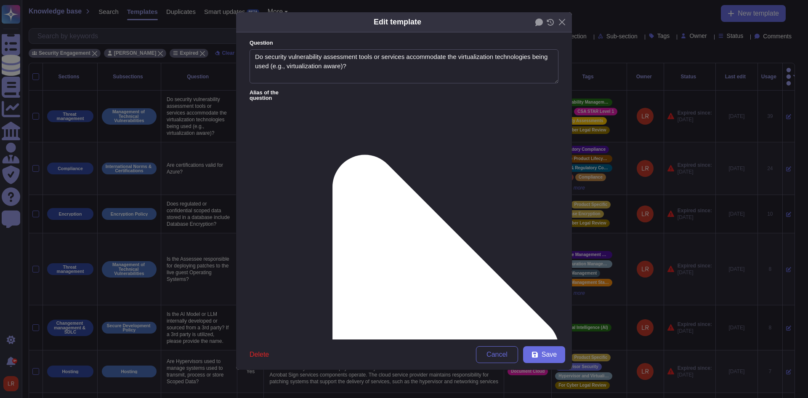
click at [403, 191] on form "Question Do security vulnerability assessment tools or services accommodate the…" at bounding box center [404, 185] width 336 height 307
click at [543, 353] on span "Save" at bounding box center [548, 354] width 15 height 7
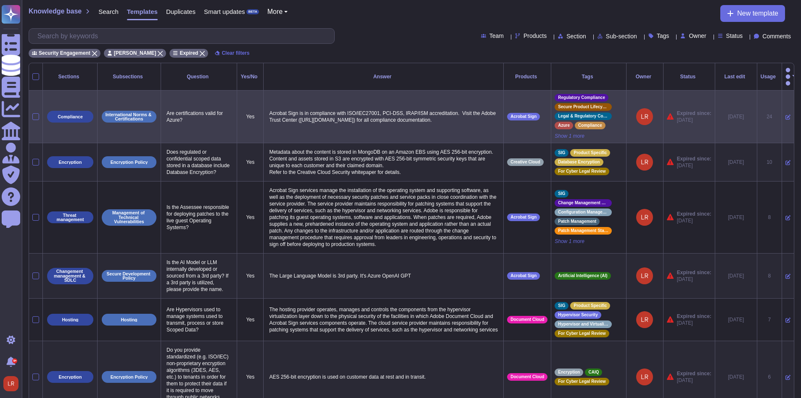
click at [786, 114] on icon at bounding box center [788, 116] width 5 height 5
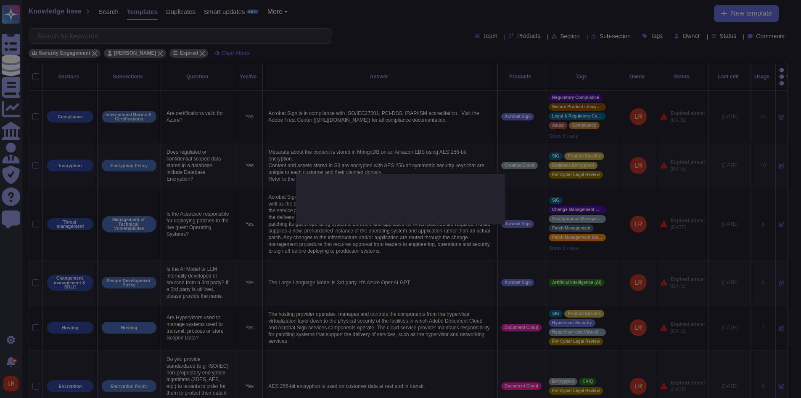
type textarea "Are certifications valid for Azure?"
type textarea "Acrobat Sign is in compliance with ISO/IEC27001, PCI-DSS, IRAP/ISM accreditatio…"
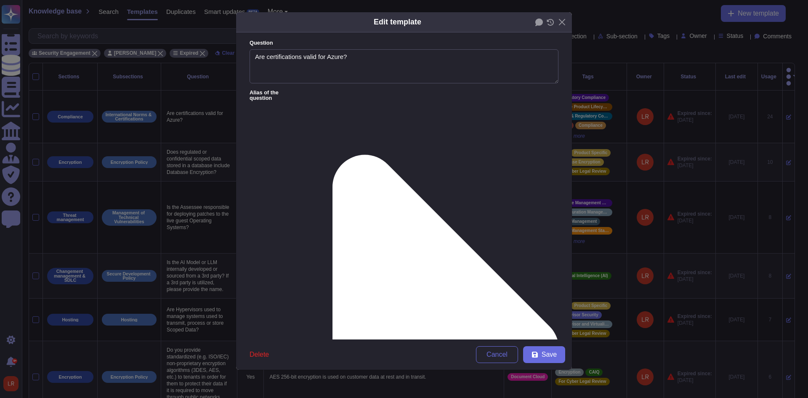
type textarea "Are certifications valid for Azure?"
type textarea "Acrobat Sign is in compliance with ISO/IEC27001, PCI-DSS, IRAP/ISM accreditatio…"
drag, startPoint x: 269, startPoint y: 57, endPoint x: 355, endPoint y: 58, distance: 86.7
click at [356, 58] on textarea "Are certifications valid for Azure?" at bounding box center [403, 66] width 309 height 34
click at [315, 93] on icon at bounding box center [429, 349] width 259 height 518
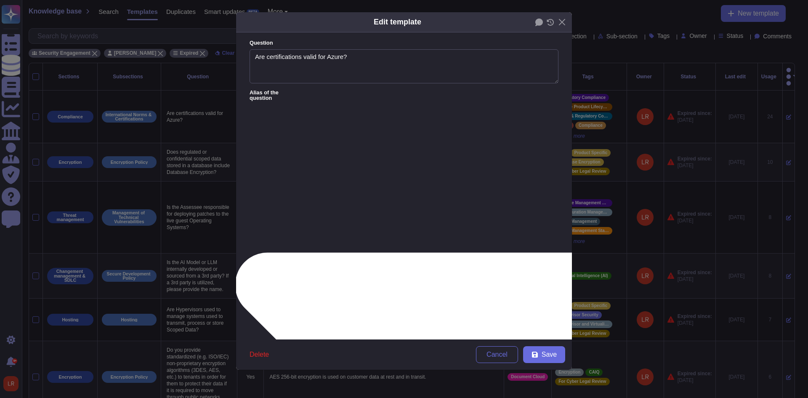
type textarea "Does your company have additional information-security related certifications (…"
type textarea "A.2 Does your company have any of the following?"
click at [317, 220] on icon at bounding box center [429, 349] width 518 height 259
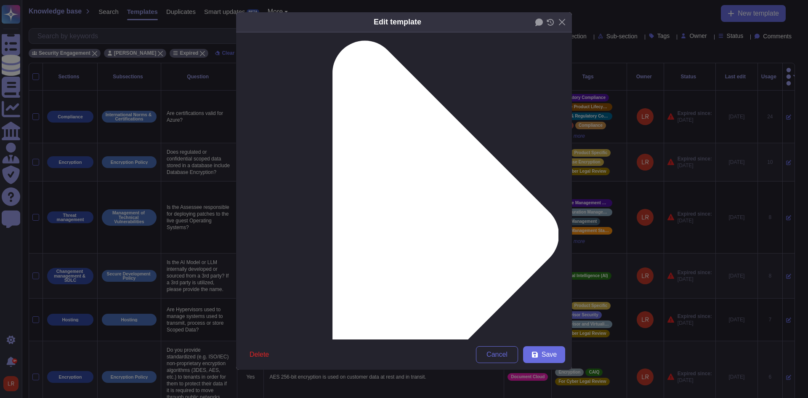
scroll to position [140, 0]
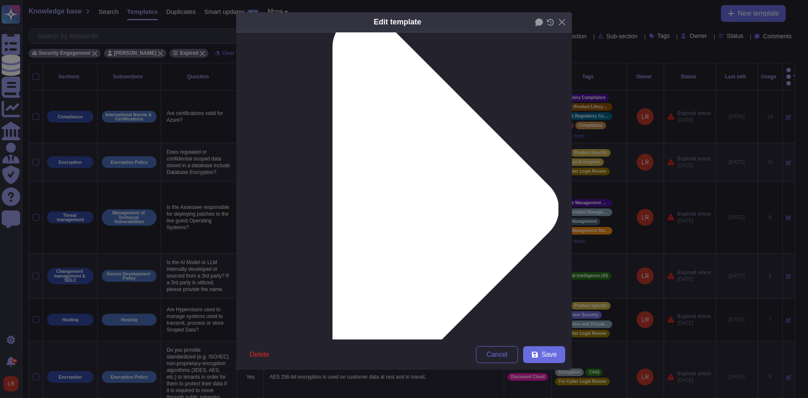
click at [543, 354] on button "Save" at bounding box center [544, 354] width 42 height 17
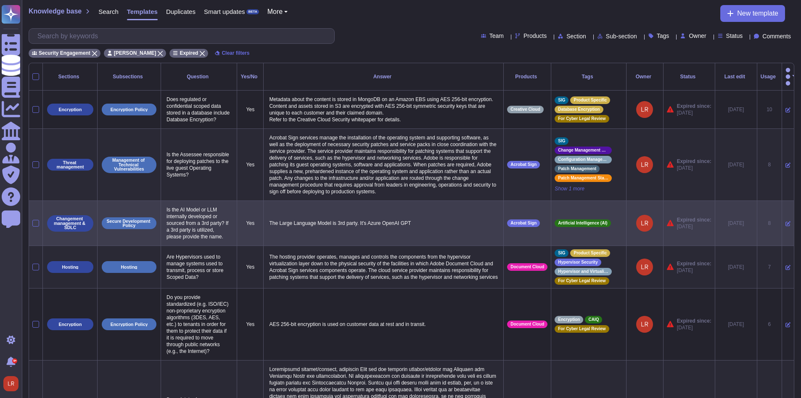
click at [361, 218] on p "The Large Language Model is 3rd party. It's Azure OpenAI GPT" at bounding box center [383, 223] width 233 height 11
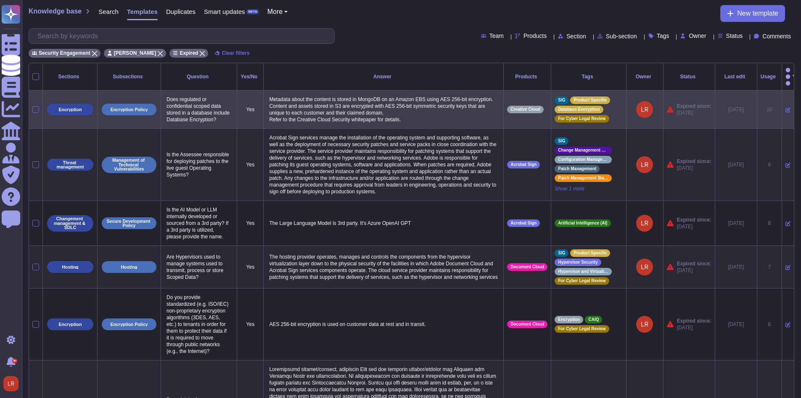
click at [186, 98] on p "Does regulated or confidential scoped data stored in a database include Databas…" at bounding box center [198, 109] width 69 height 31
drag, startPoint x: 186, startPoint y: 98, endPoint x: 189, endPoint y: 83, distance: 15.2
click at [186, 94] on p "Does regulated or confidential scoped data stored in a database include Databas…" at bounding box center [198, 109] width 69 height 31
click at [189, 98] on p "Does regulated or confidential scoped data stored in a database include Databas…" at bounding box center [198, 109] width 69 height 31
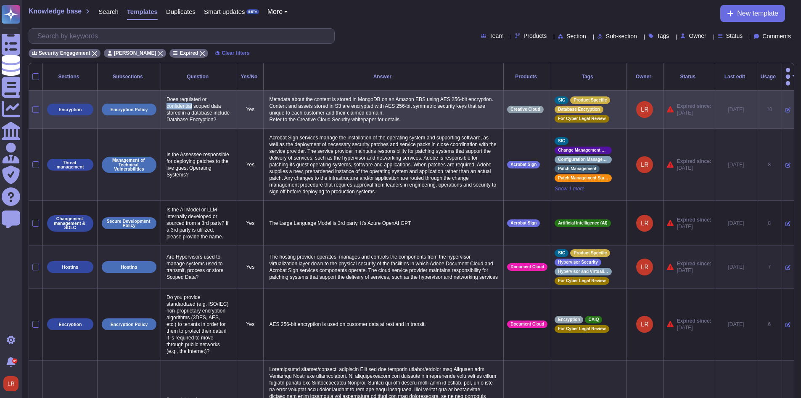
click at [190, 98] on p "Does regulated or confidential scoped data stored in a database include Databas…" at bounding box center [198, 109] width 69 height 31
click at [194, 96] on p "Does regulated or confidential scoped data stored in a database include Databas…" at bounding box center [198, 109] width 69 height 31
click at [192, 97] on p "Does regulated or confidential scoped data stored in a database include Databas…" at bounding box center [198, 109] width 69 height 31
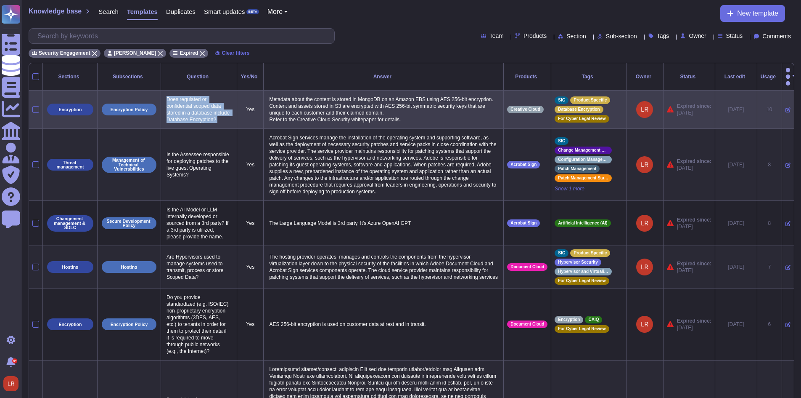
copy p "Does regulated or confidential scoped data stored in a database include Databas…"
click at [786, 107] on icon at bounding box center [788, 109] width 5 height 5
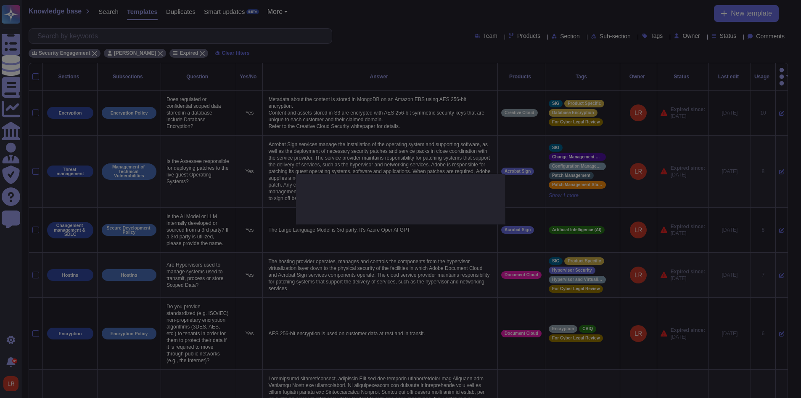
type textarea "Does regulated or confidential scoped data stored in a database include Databas…"
type textarea "Metadata about the content is stored in MongoDB on an Amazon EBS using AES 256-…"
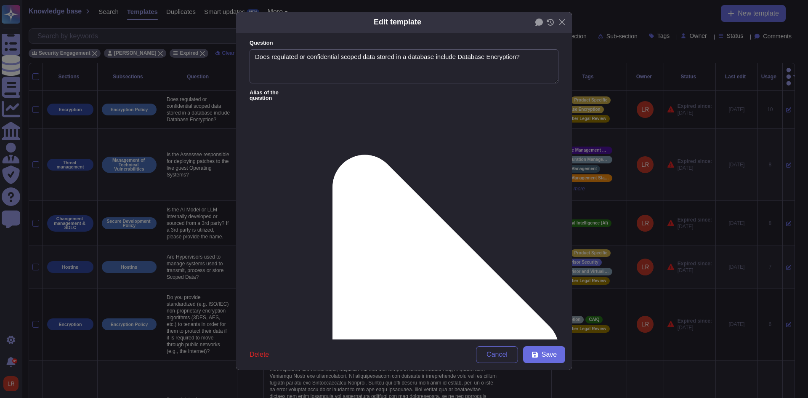
type textarea "Does regulated or confidential scoped data stored in a database include Databas…"
type textarea "Metadata about the content is stored in MongoDB on an Amazon EBS using AES 256-…"
click at [315, 91] on icon at bounding box center [429, 349] width 259 height 518
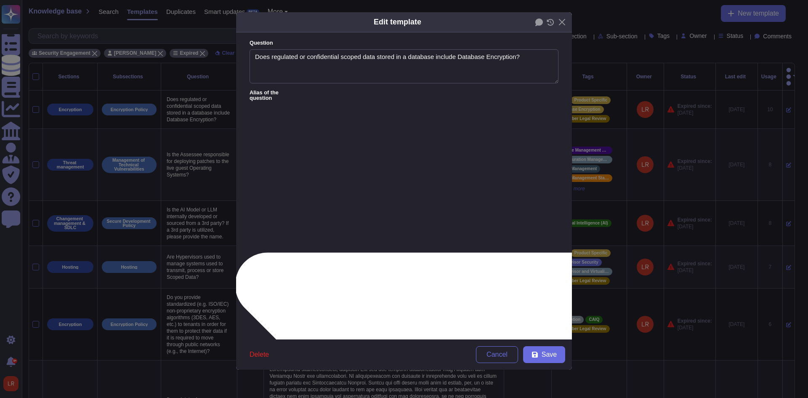
type textarea "What controls are in place to support segmentation for data at rest?"
type textarea "Does regulated or confidential scoped data stored in a database include Databas…"
type textarea "At what level do you encrypt the data (e.g., entire database, certain database …"
type textarea "Does regulated or confidential scoped data stored in a database include Databas…"
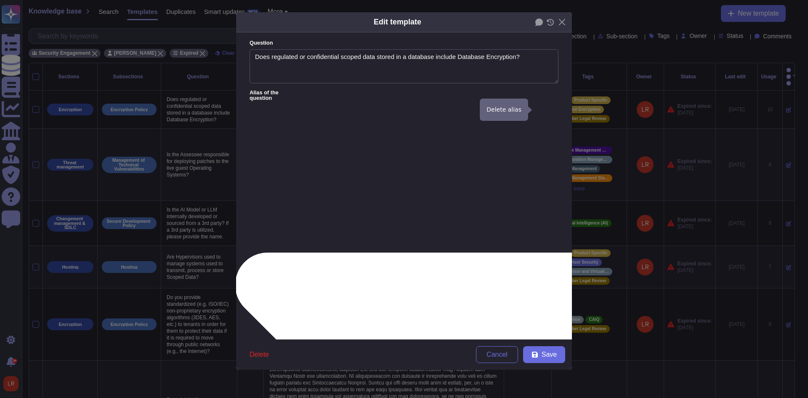
type textarea "At what level do you encrypt the data (e.g., entire database, certain database …"
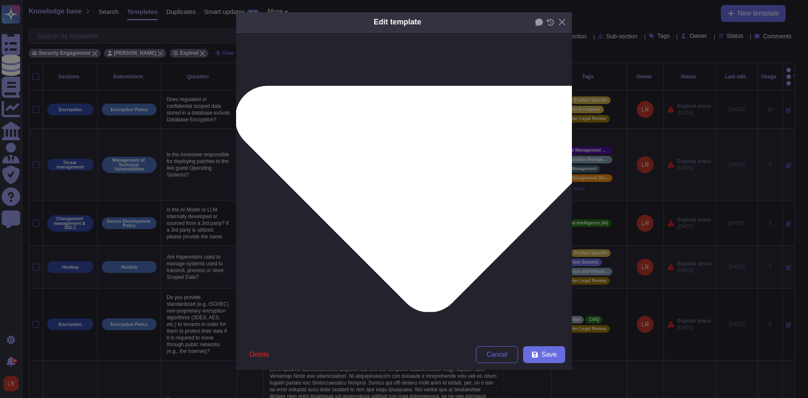
scroll to position [188, 0]
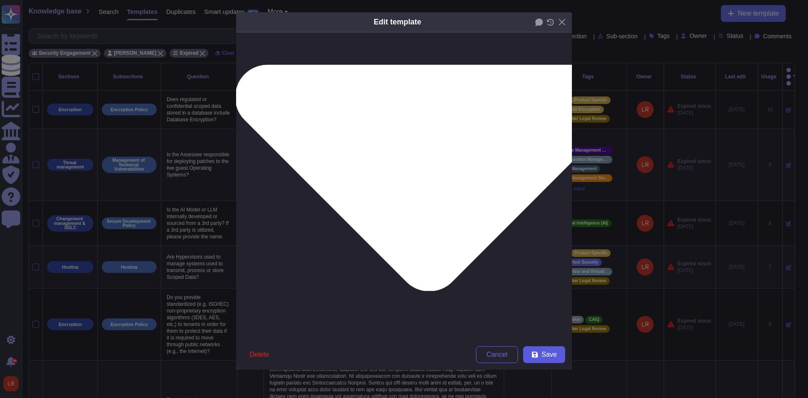
click at [543, 354] on button "Save" at bounding box center [544, 354] width 42 height 17
type textarea "What controls are in place to support segmentation for data at rest?"
type textarea "Does regulated or confidential scoped data stored in a database include Databas…"
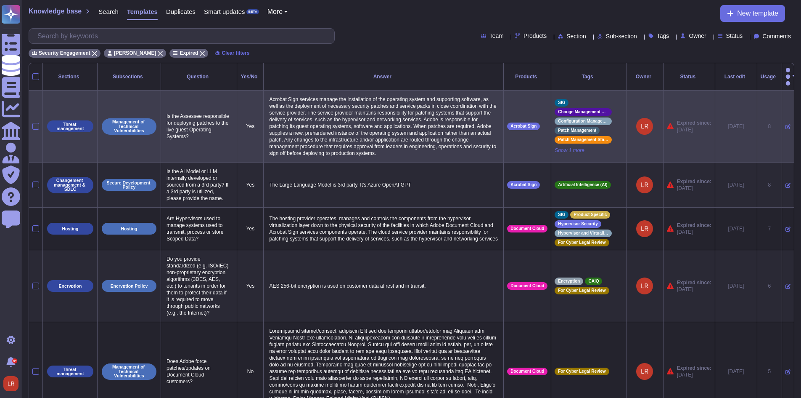
click at [191, 111] on p "Is the Assessee responsible for deploying patches to the live guest Operating S…" at bounding box center [198, 126] width 69 height 31
copy p "Is the Assessee responsible for deploying patches to the live guest Operating S…"
click at [786, 124] on icon at bounding box center [788, 126] width 5 height 5
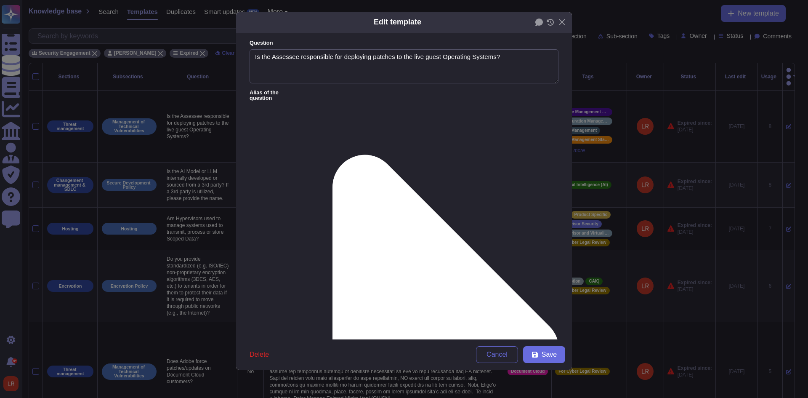
type textarea "Is the Assessee responsible for deploying patches to the live guest Operating S…"
type textarea "Acrobat Sign services manage the installation of the operating system and suppo…"
click at [317, 91] on icon at bounding box center [429, 349] width 259 height 518
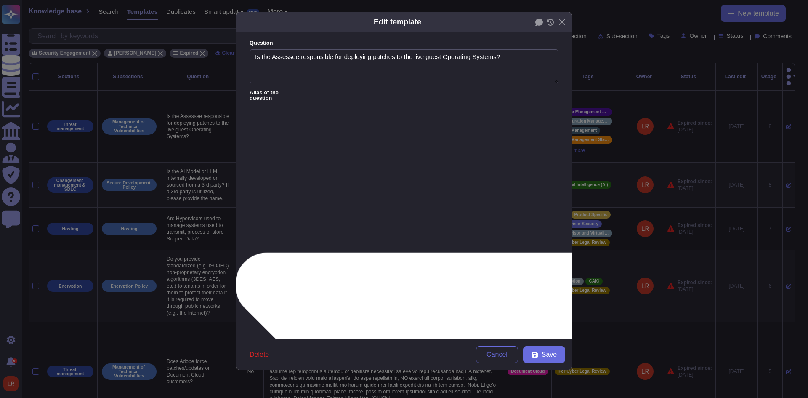
type textarea "Is the Service Provider responsible for deploying patches to the Guest Operatin…"
type textarea "Who maintains operating system releases and patches?"
type textarea "Patch deployment/management"
type textarea "If there is a patch that needs to be updated, how do you do it?"
type textarea "Is the Service Provider responsible for deploying patches to the guest operatin…"
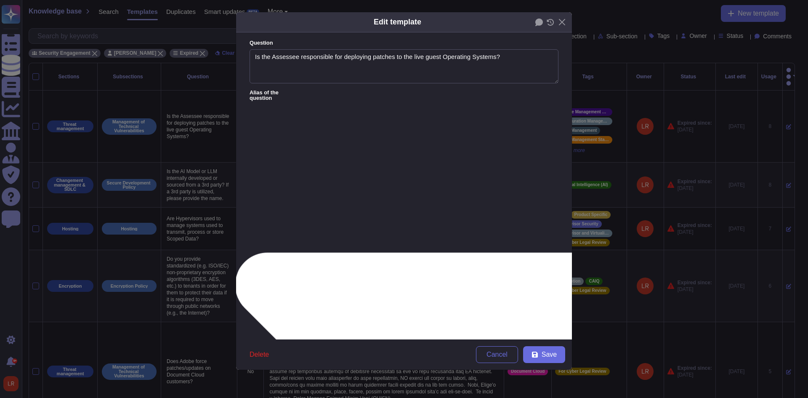
type textarea "How are manual data entry and mass updates via a tool managed?"
drag, startPoint x: 344, startPoint y: 225, endPoint x: 411, endPoint y: 232, distance: 67.6
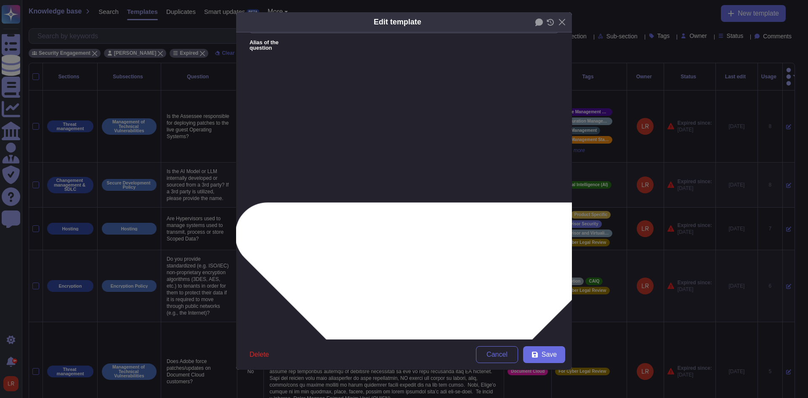
scroll to position [70, 0]
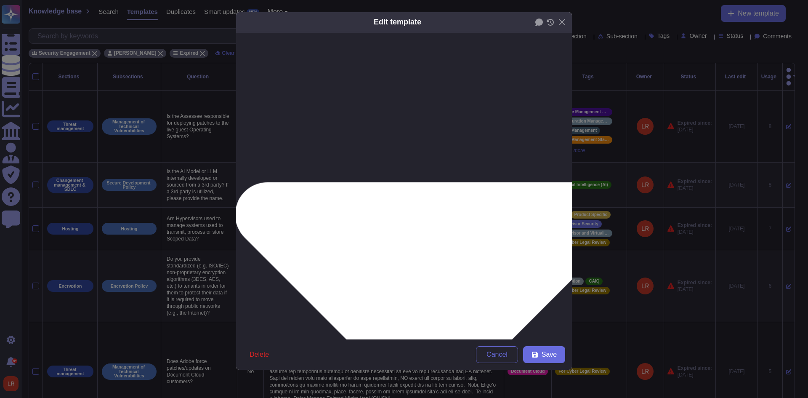
click at [347, 225] on form "Question Is the Assessee responsible for deploying patches to the live guest Op…" at bounding box center [404, 185] width 336 height 307
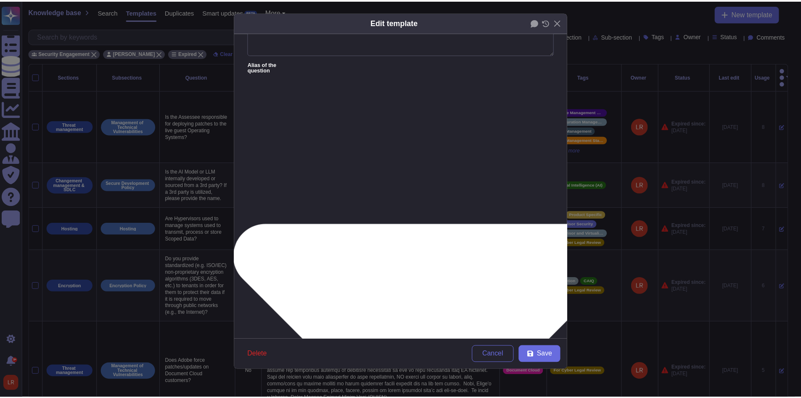
scroll to position [0, 0]
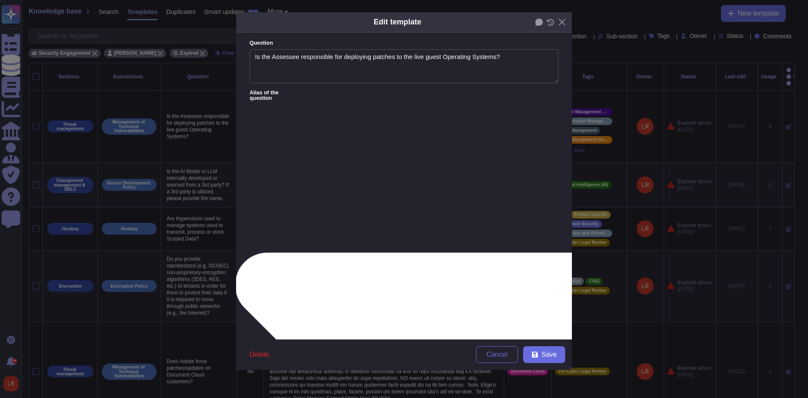
click at [317, 252] on icon at bounding box center [428, 365] width 389 height 226
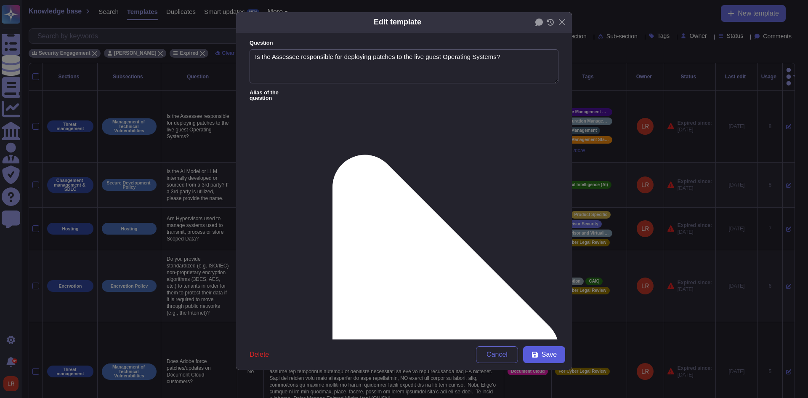
click at [544, 349] on button "Save" at bounding box center [544, 354] width 42 height 17
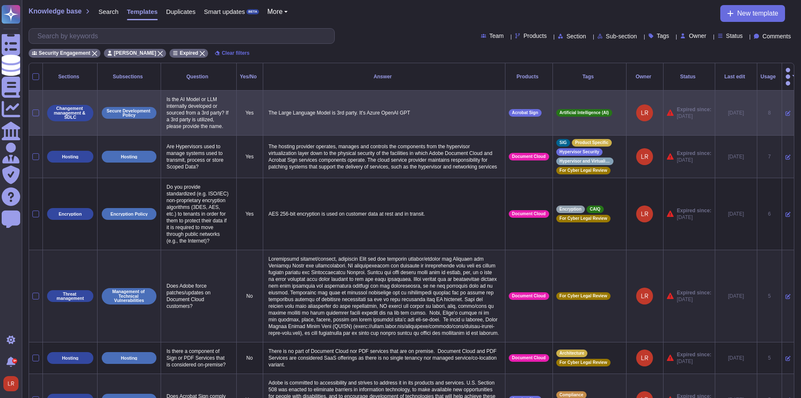
click at [195, 101] on p "Is the AI Model or LLM internally developed or sourced from a 3rd party? If a 3…" at bounding box center [198, 113] width 69 height 38
copy p "Is the AI Model or LLM internally developed or sourced from a 3rd party? If a 3…"
